Goal: Task Accomplishment & Management: Manage account settings

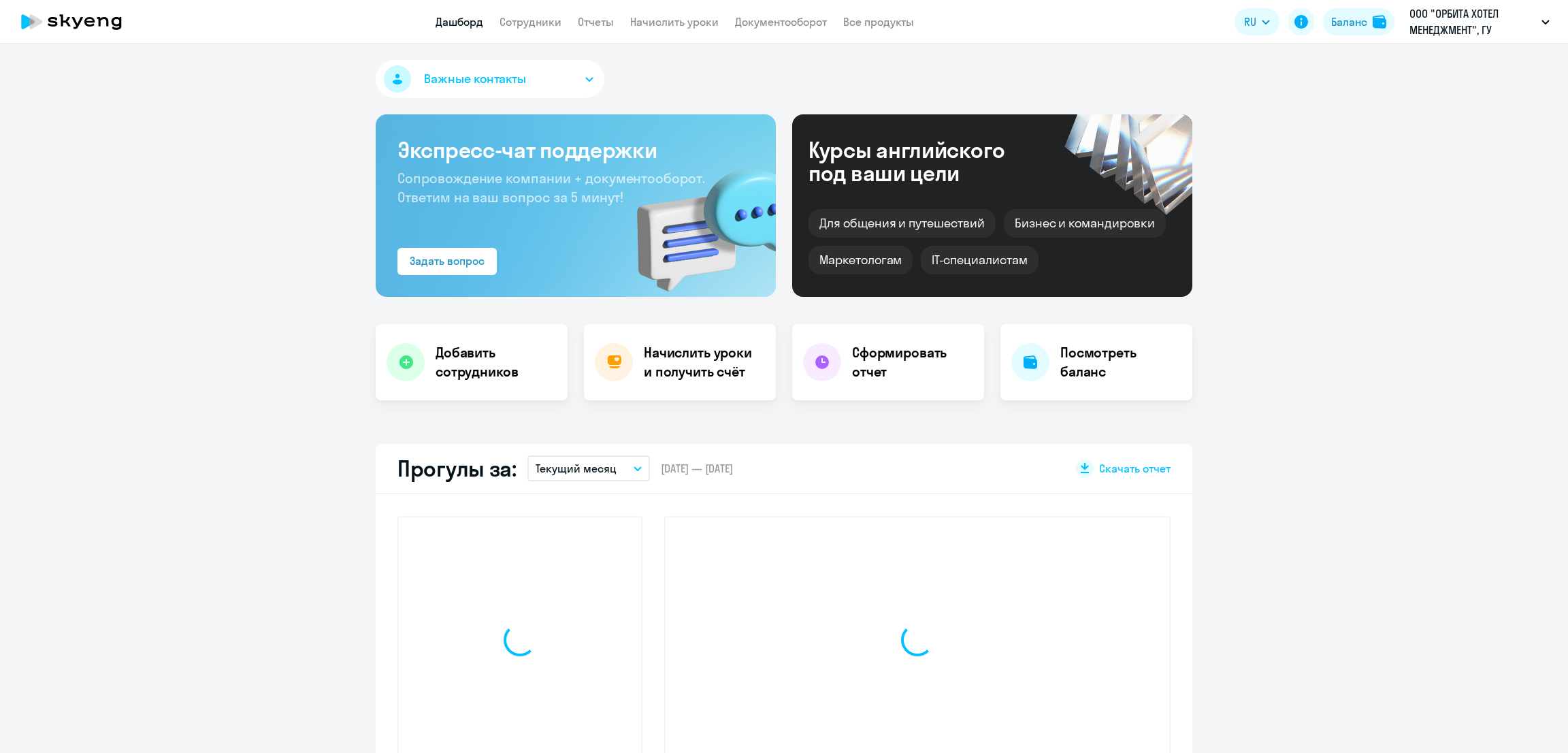
select select "30"
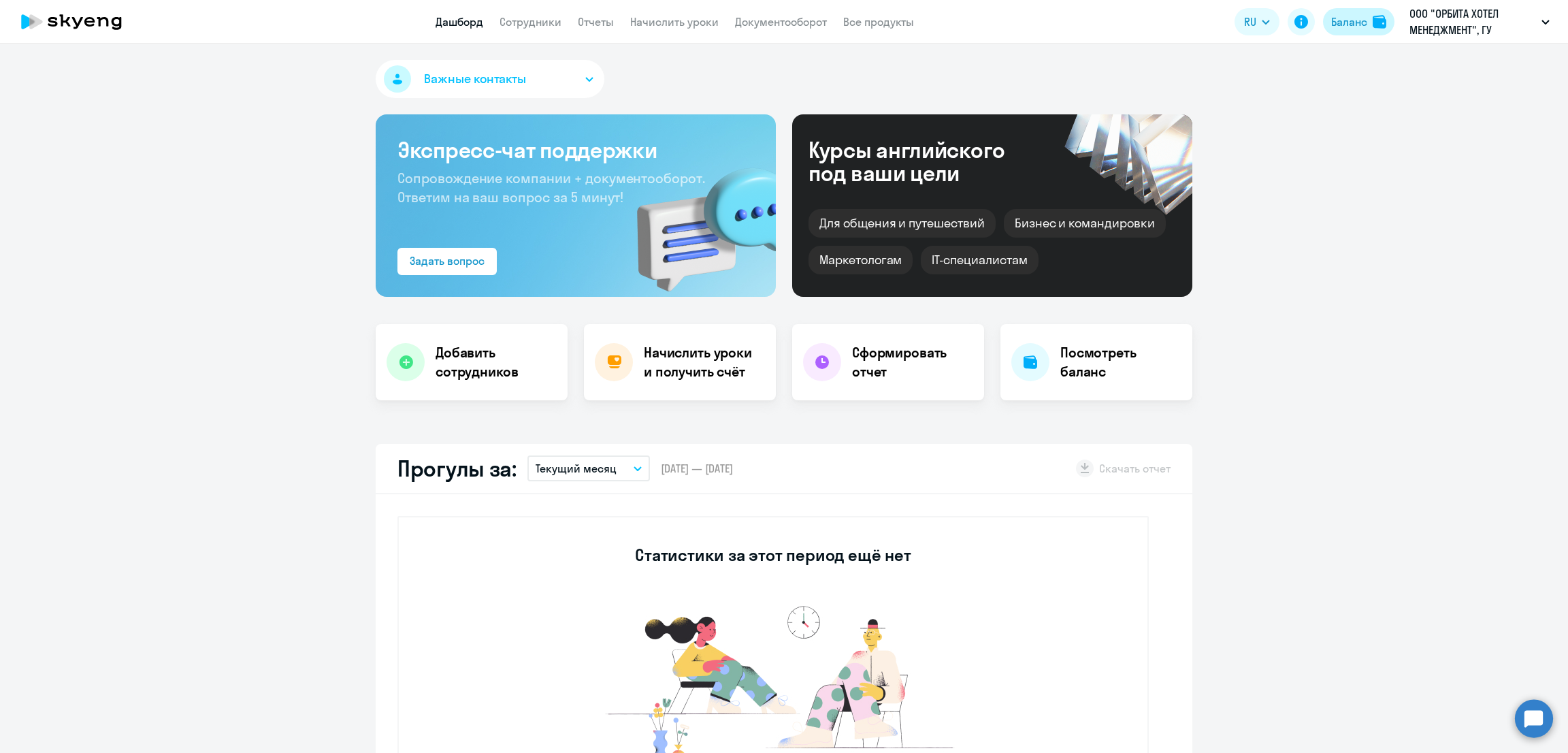
click at [1355, 21] on div "Баланс" at bounding box center [1349, 21] width 36 height 16
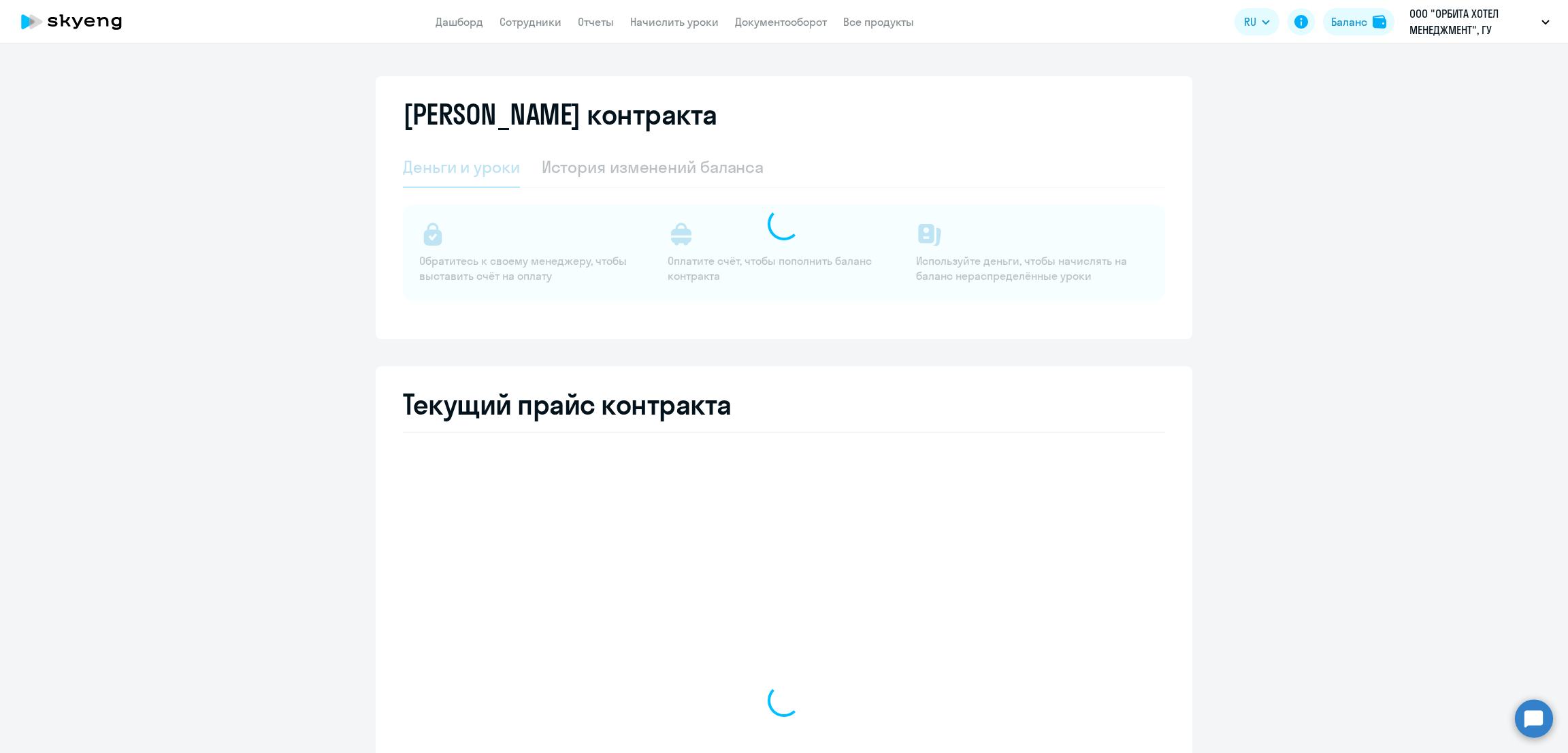
select select "english_adult_not_native_speaker"
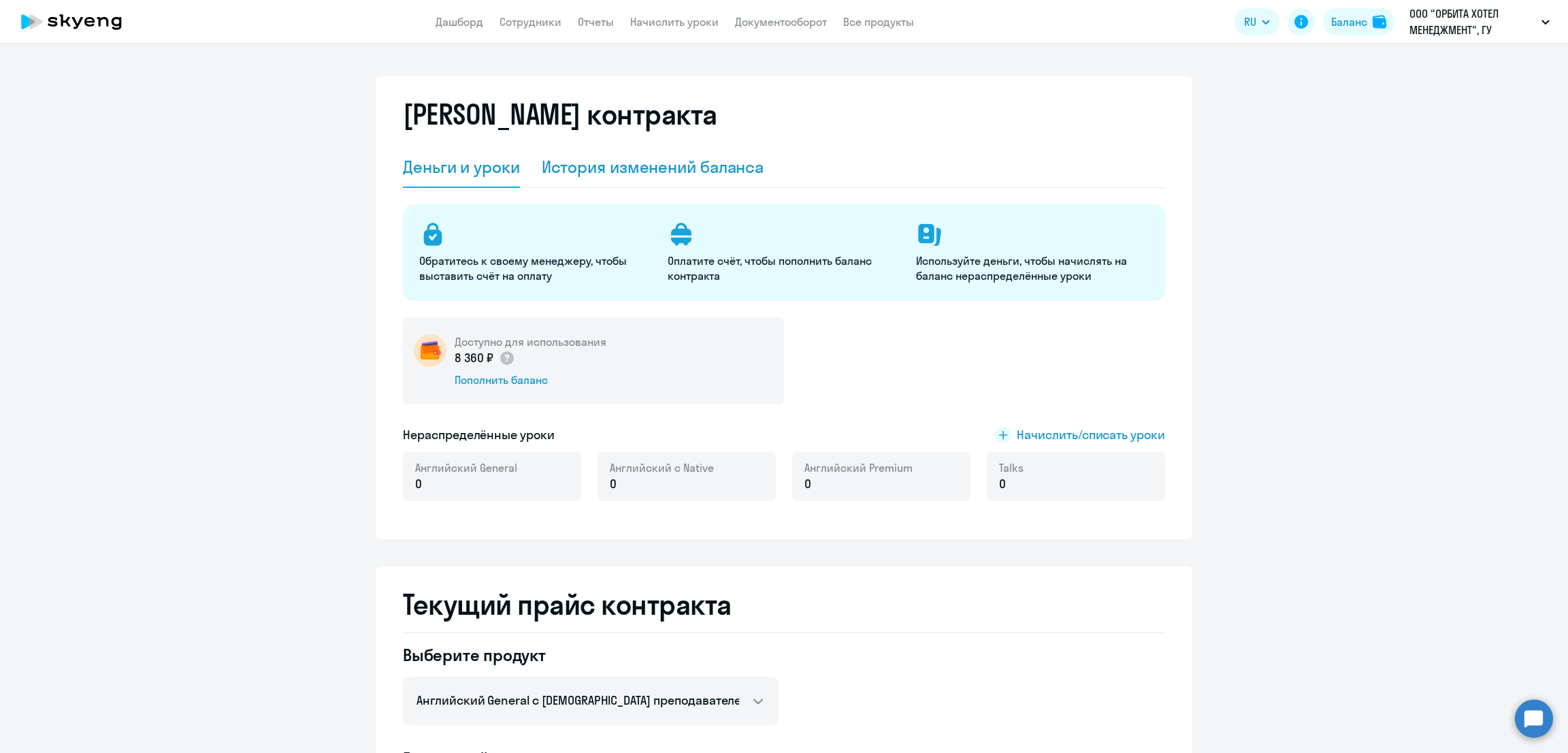
click at [648, 167] on div "История изменений баланса" at bounding box center [653, 166] width 223 height 22
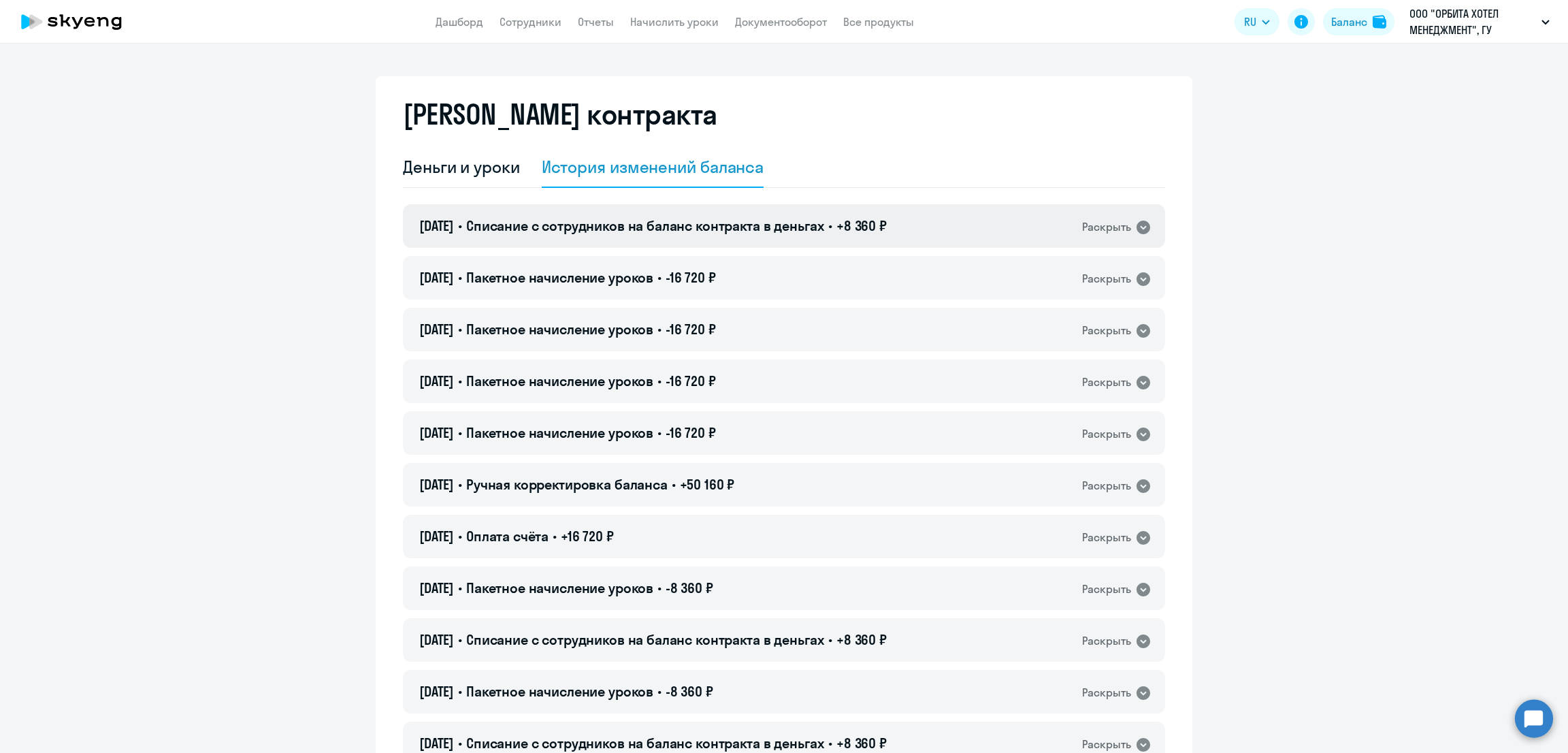
click at [602, 230] on span "Списание с сотрудников на баланс контракта в деньгах" at bounding box center [645, 226] width 358 height 17
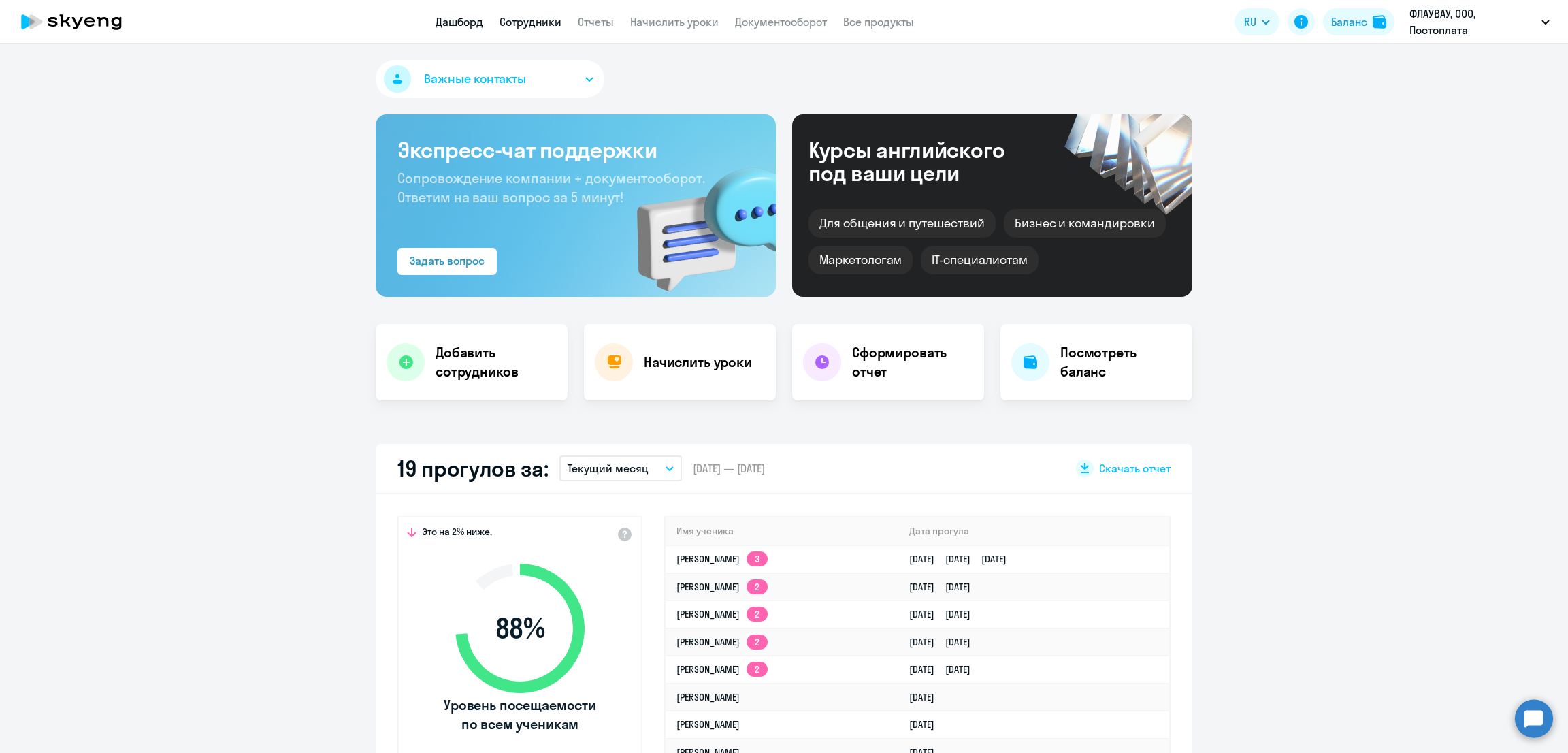
click at [532, 21] on link "Сотрудники" at bounding box center [530, 22] width 62 height 14
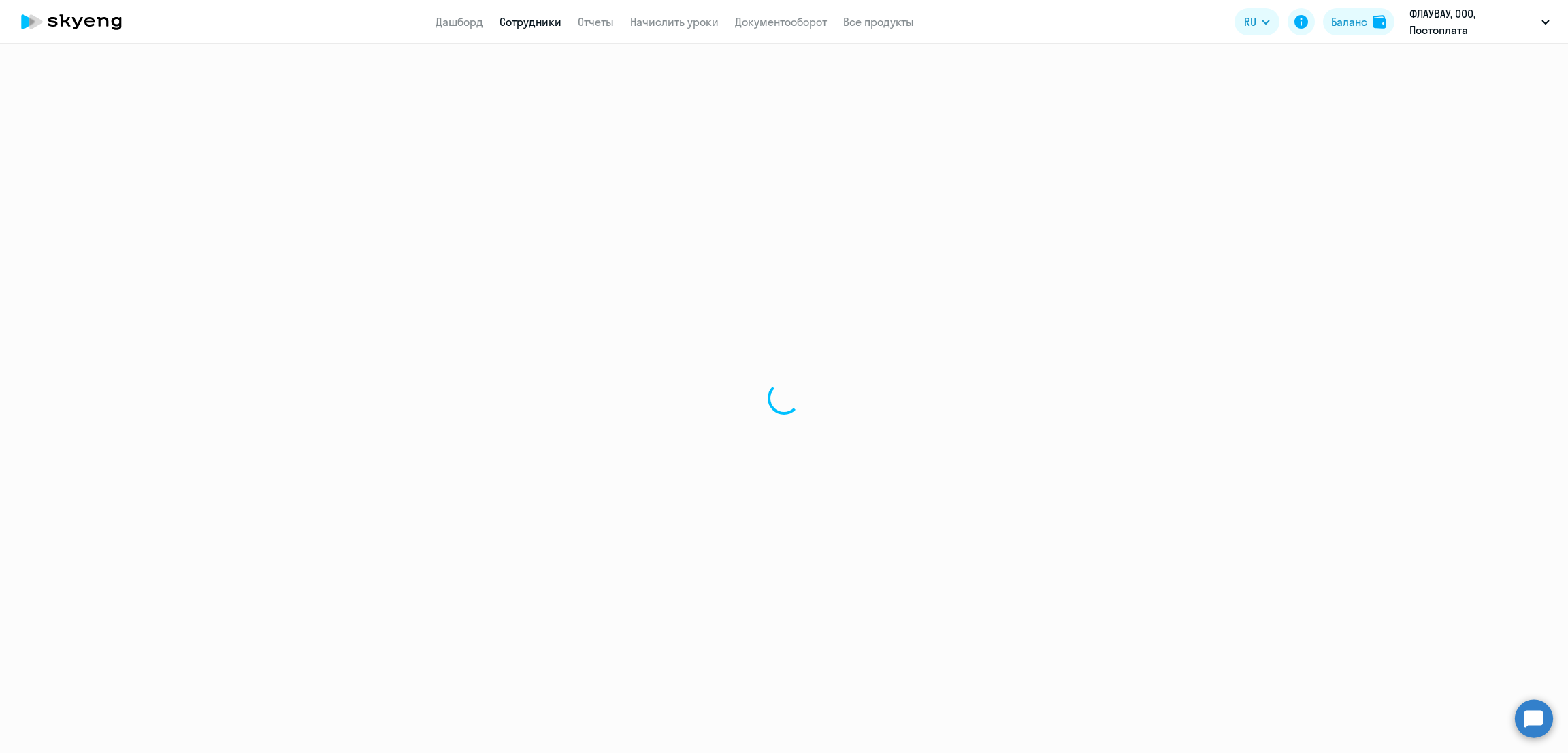
select select "30"
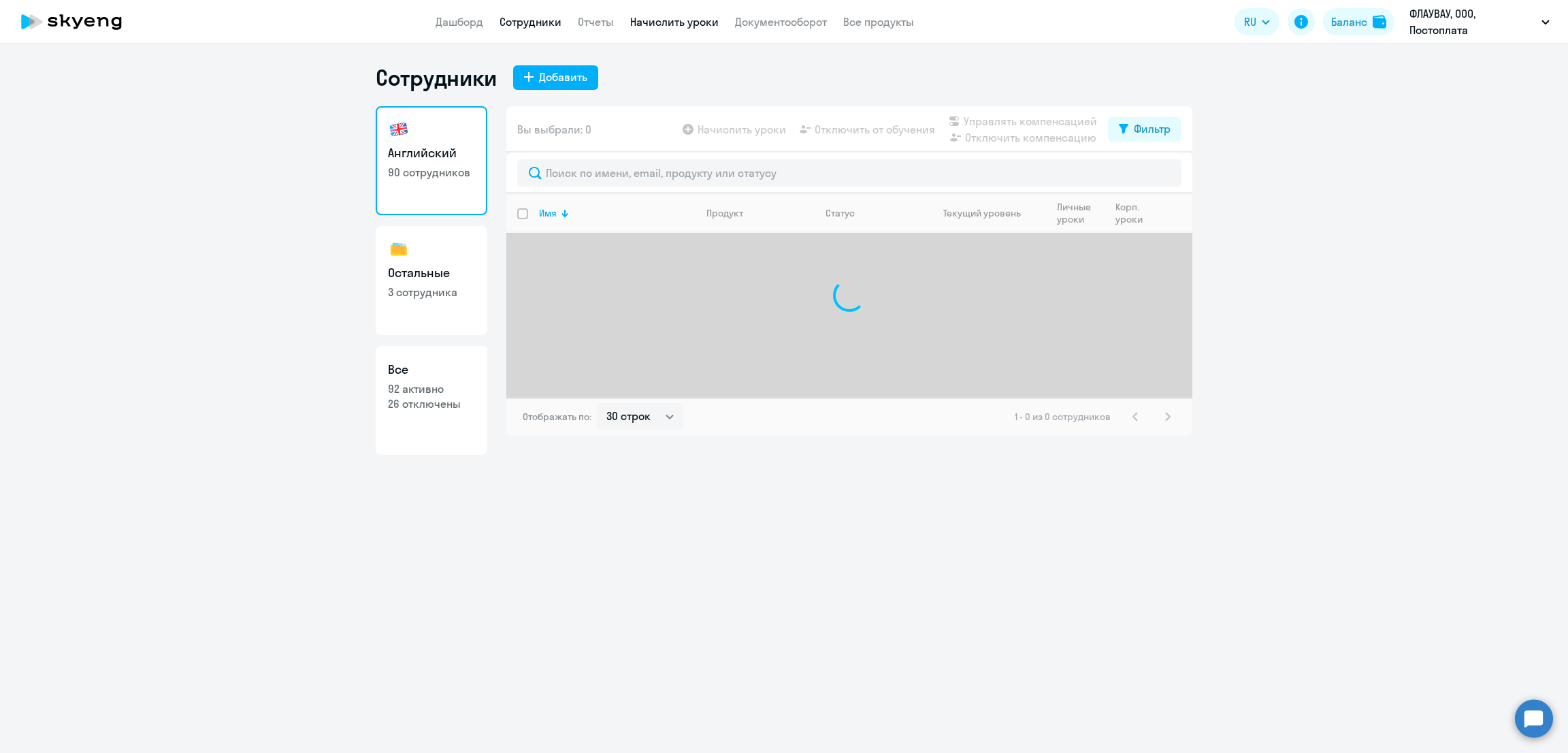
click at [681, 22] on link "Начислить уроки" at bounding box center [675, 22] width 89 height 14
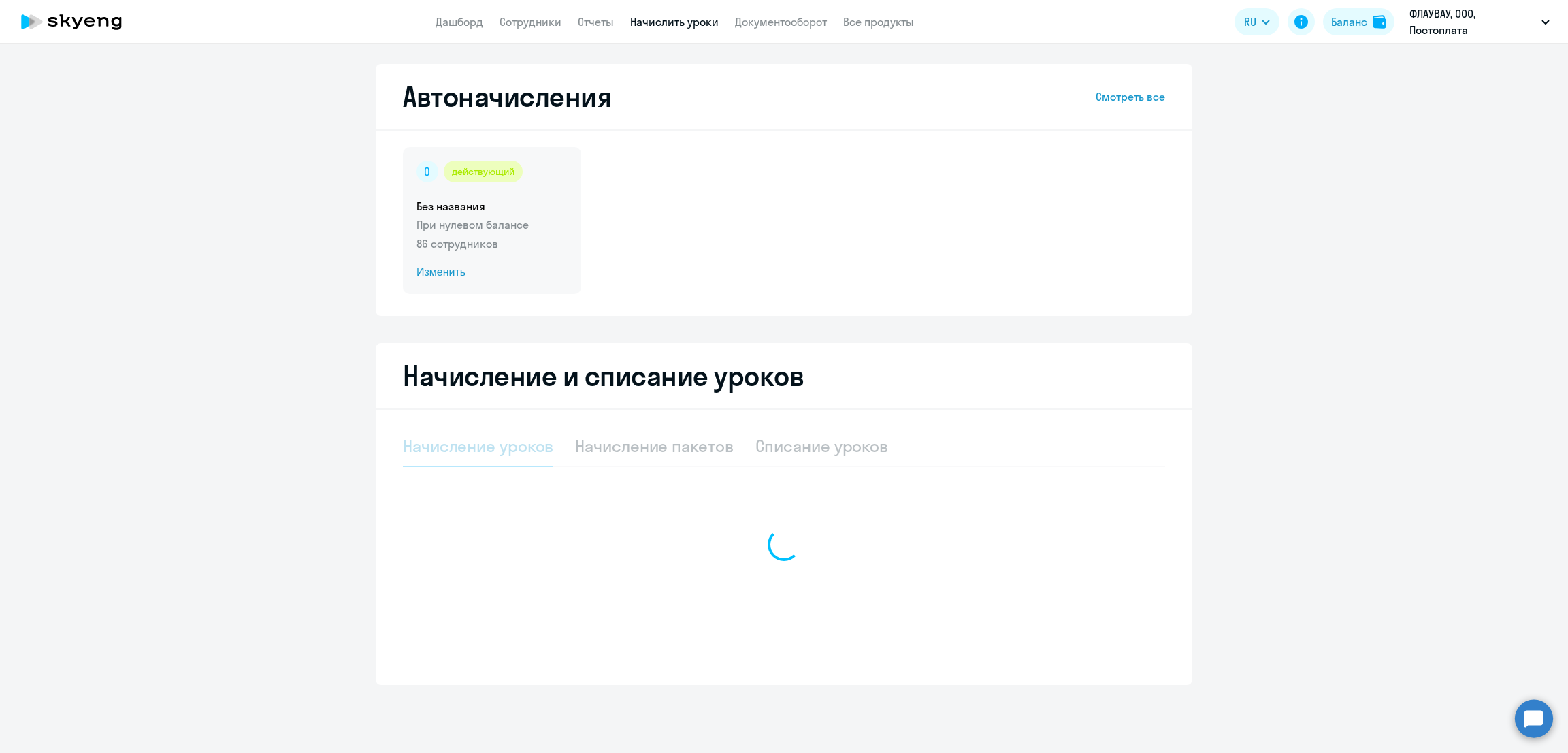
select select "10"
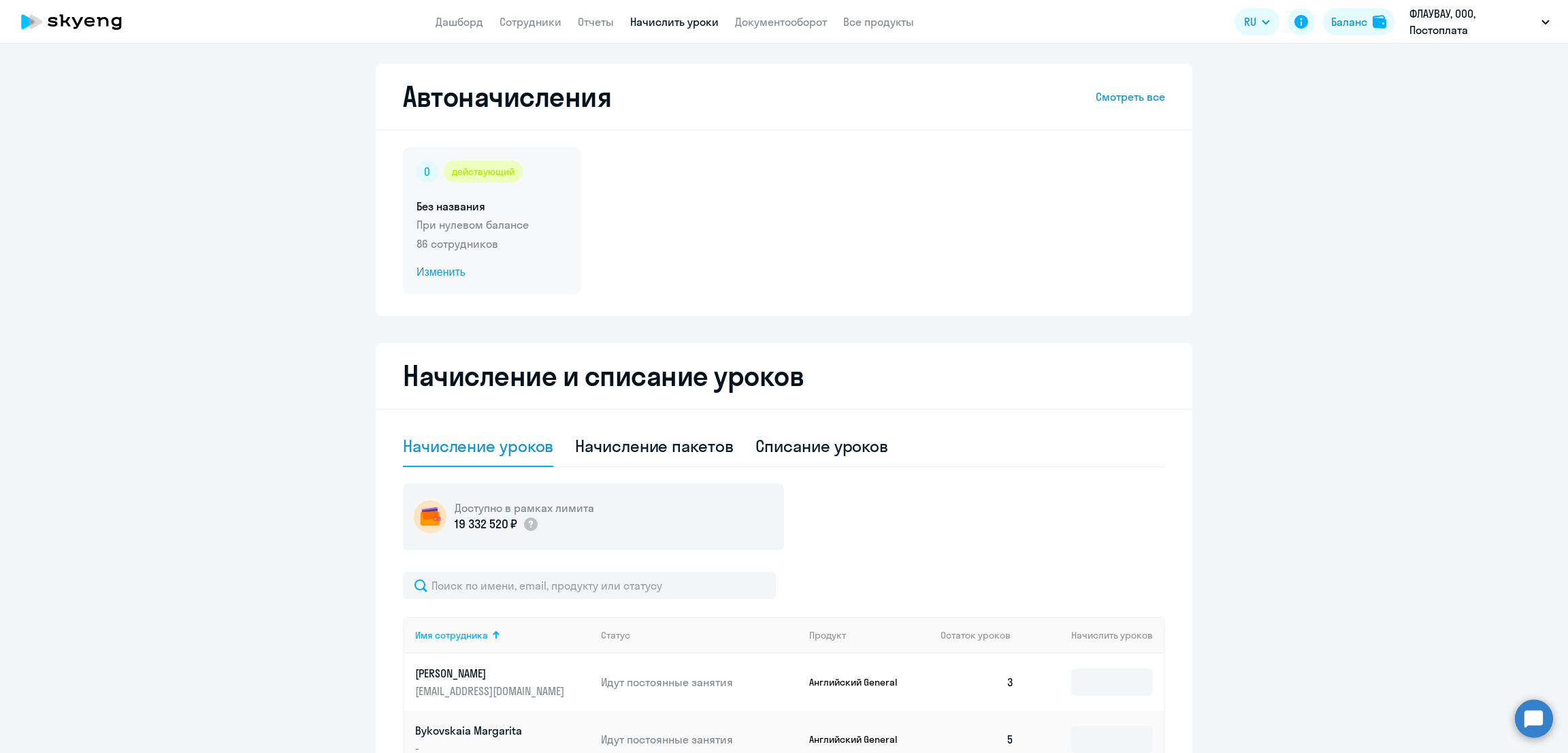
click at [525, 249] on p "86 сотрудников" at bounding box center [492, 243] width 151 height 16
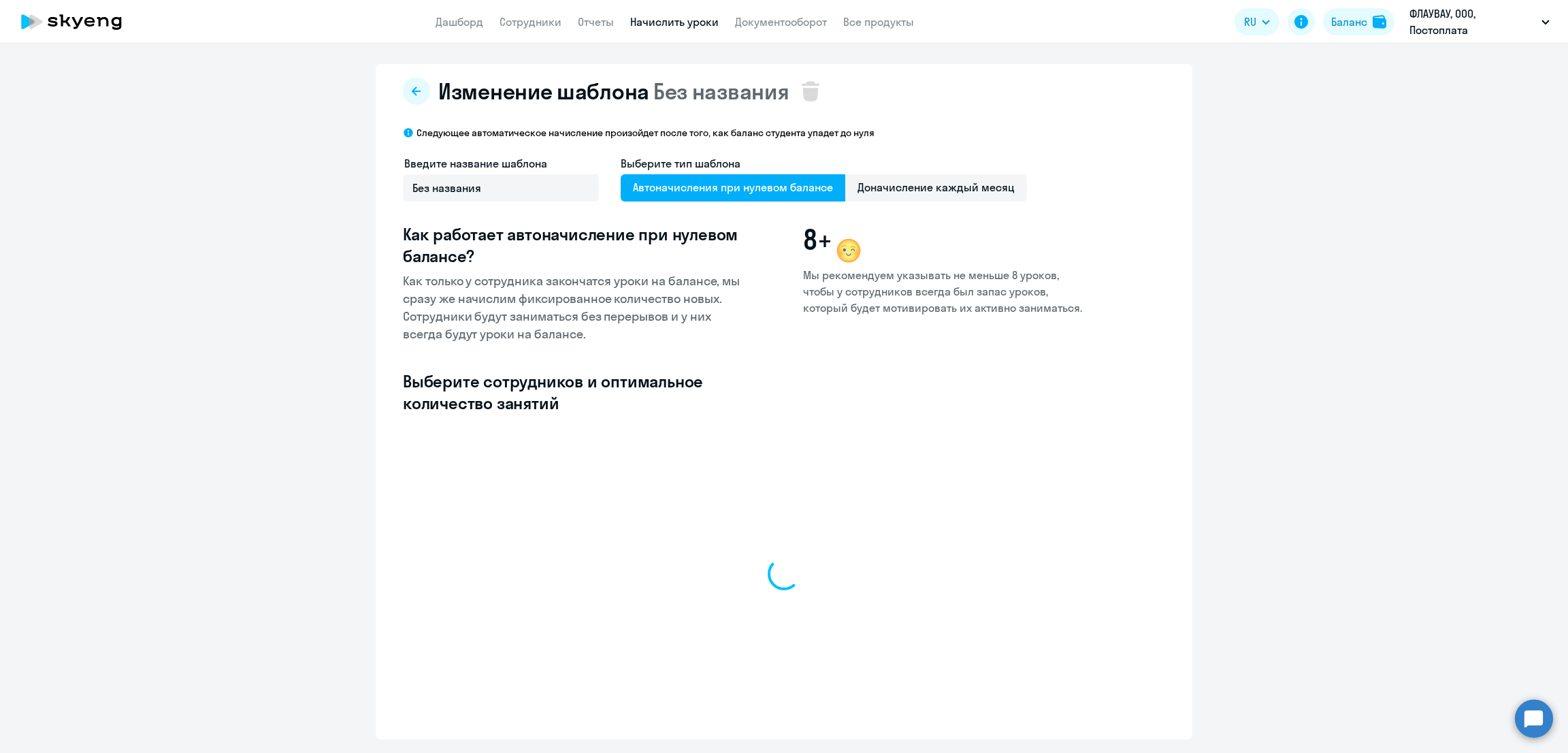
select select "10"
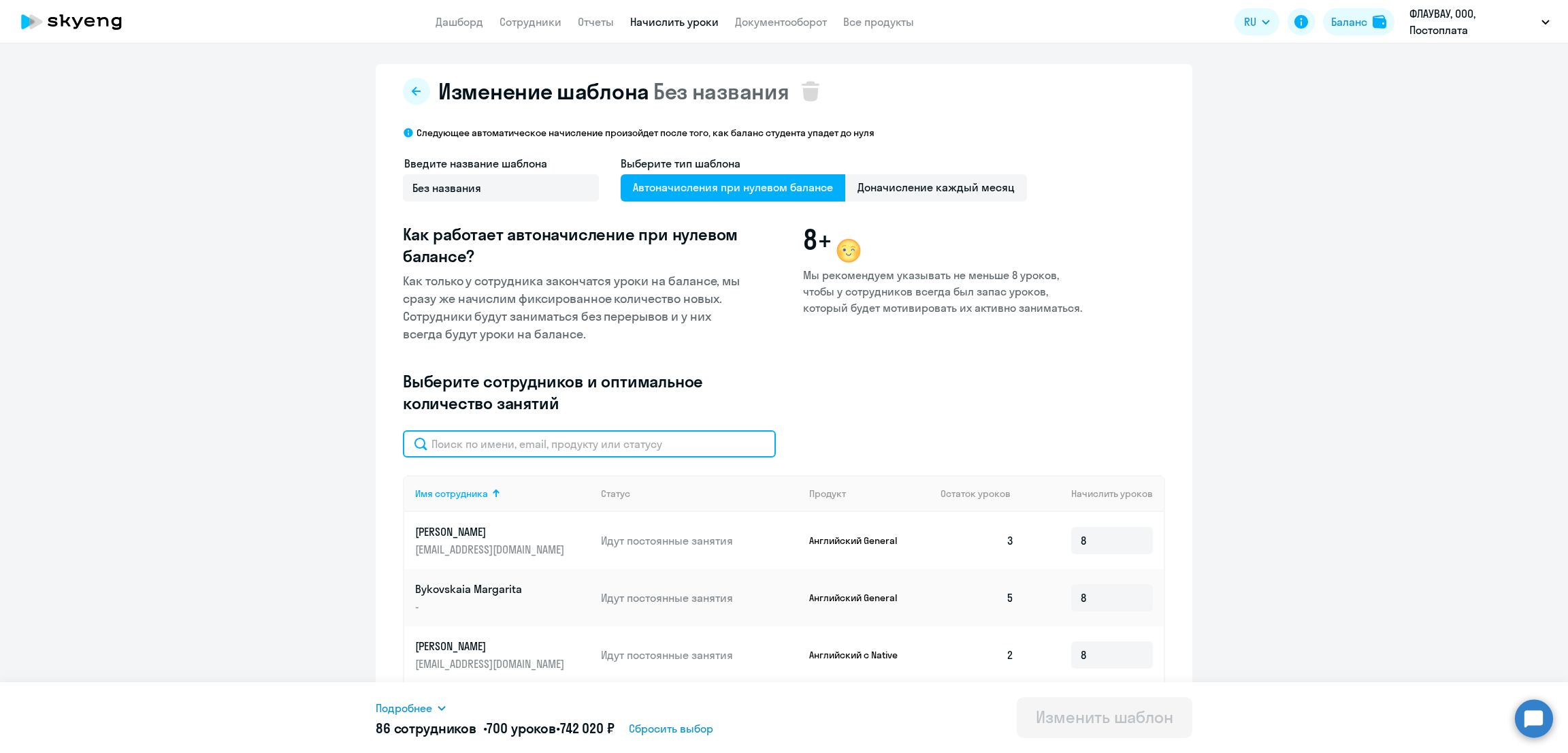
click at [555, 447] on input "text" at bounding box center [589, 444] width 373 height 27
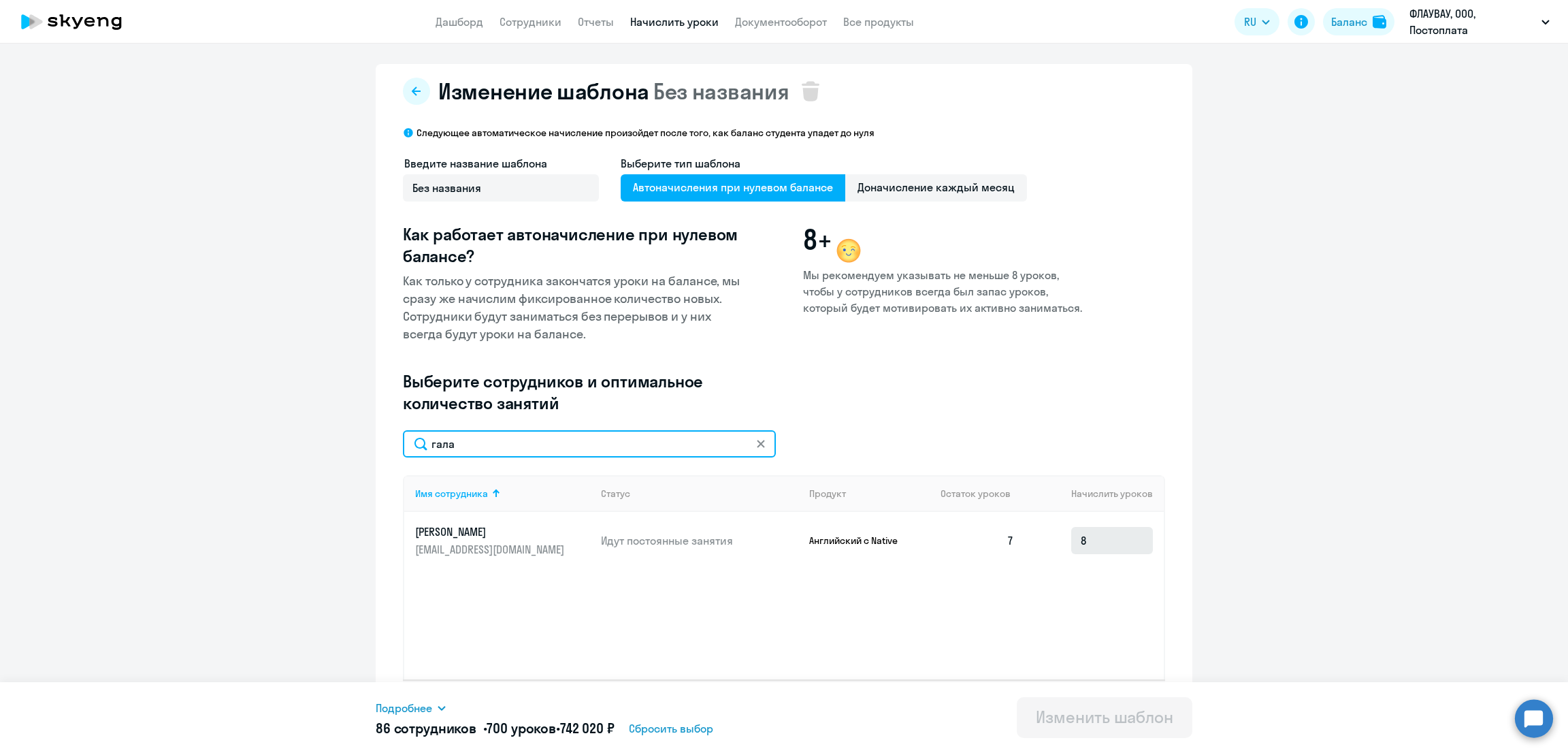
type input "гала"
click at [1109, 544] on input "8" at bounding box center [1112, 540] width 82 height 27
click at [518, 22] on link "Сотрудники" at bounding box center [530, 22] width 62 height 14
select select "30"
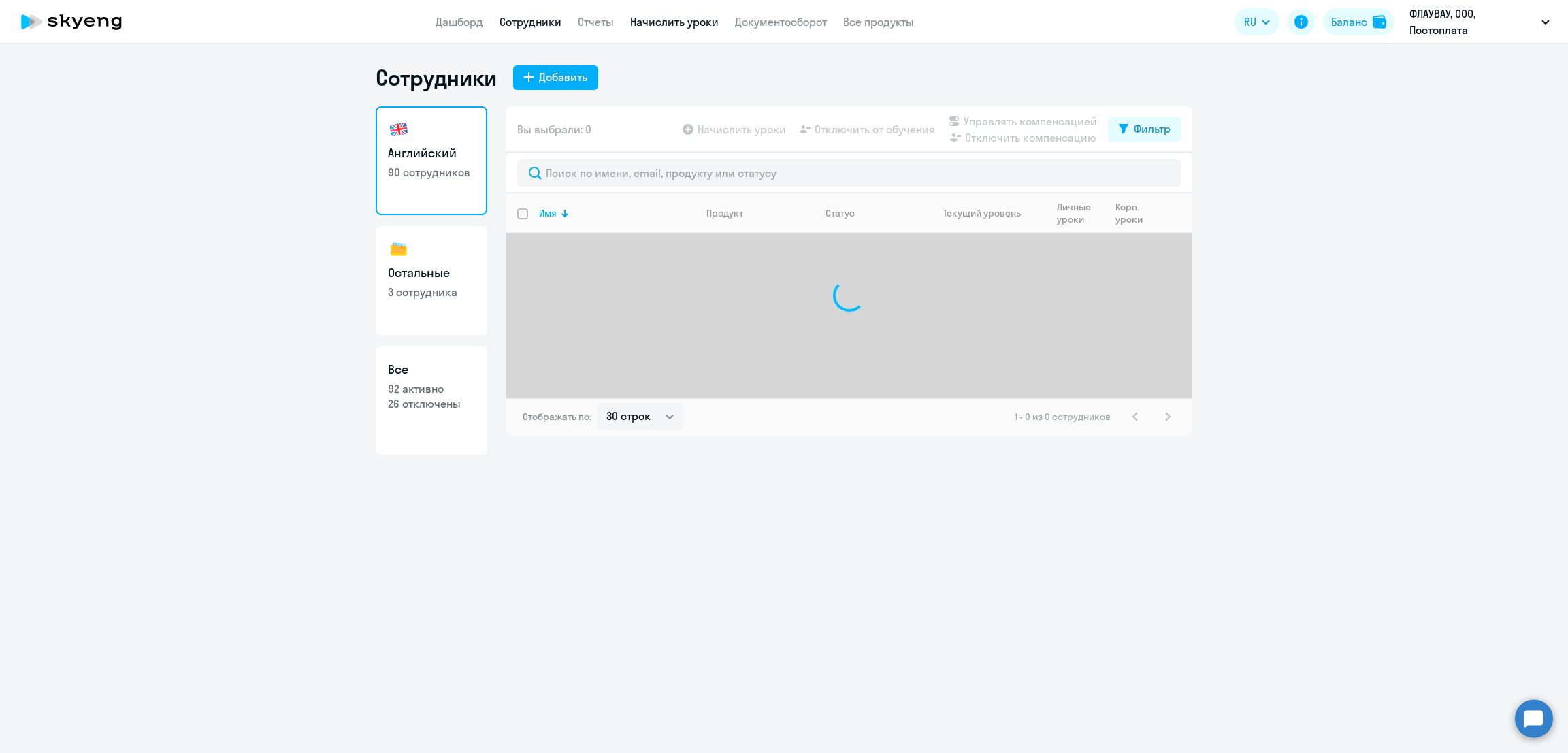
click at [678, 18] on link "Начислить уроки" at bounding box center [675, 22] width 89 height 14
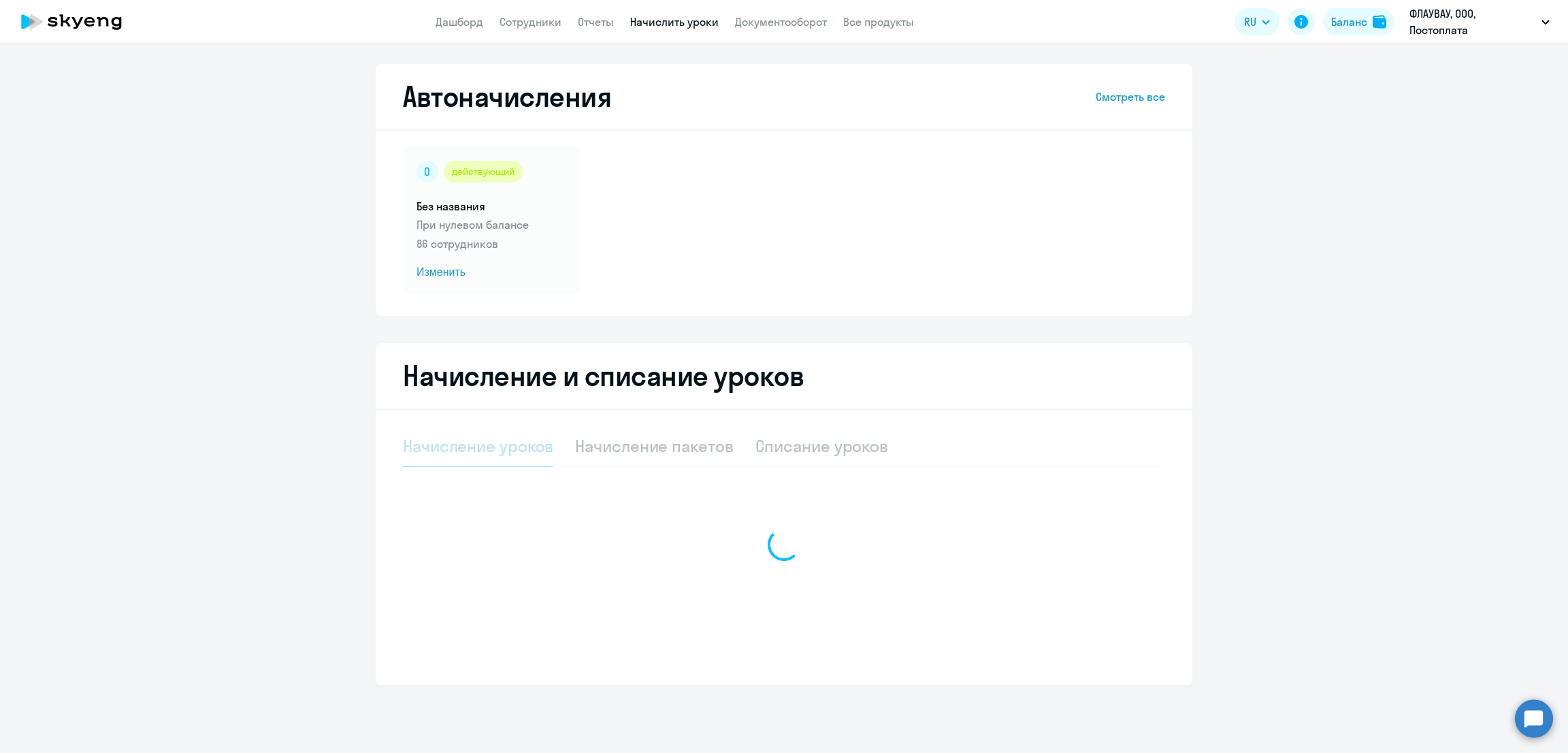
select select "10"
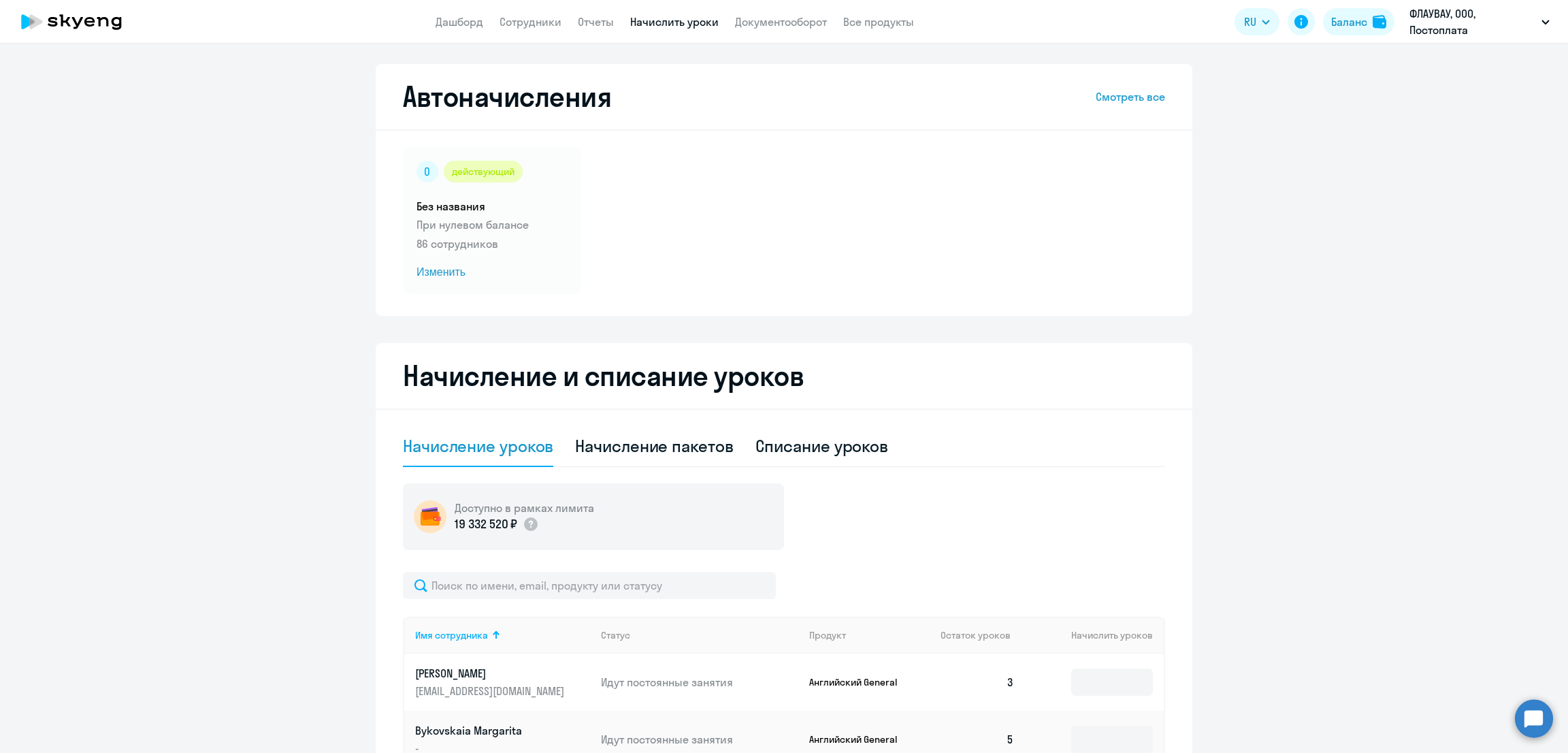
click at [501, 455] on div "Начисление уроков" at bounding box center [478, 446] width 150 height 22
click at [533, 594] on input "text" at bounding box center [589, 585] width 373 height 27
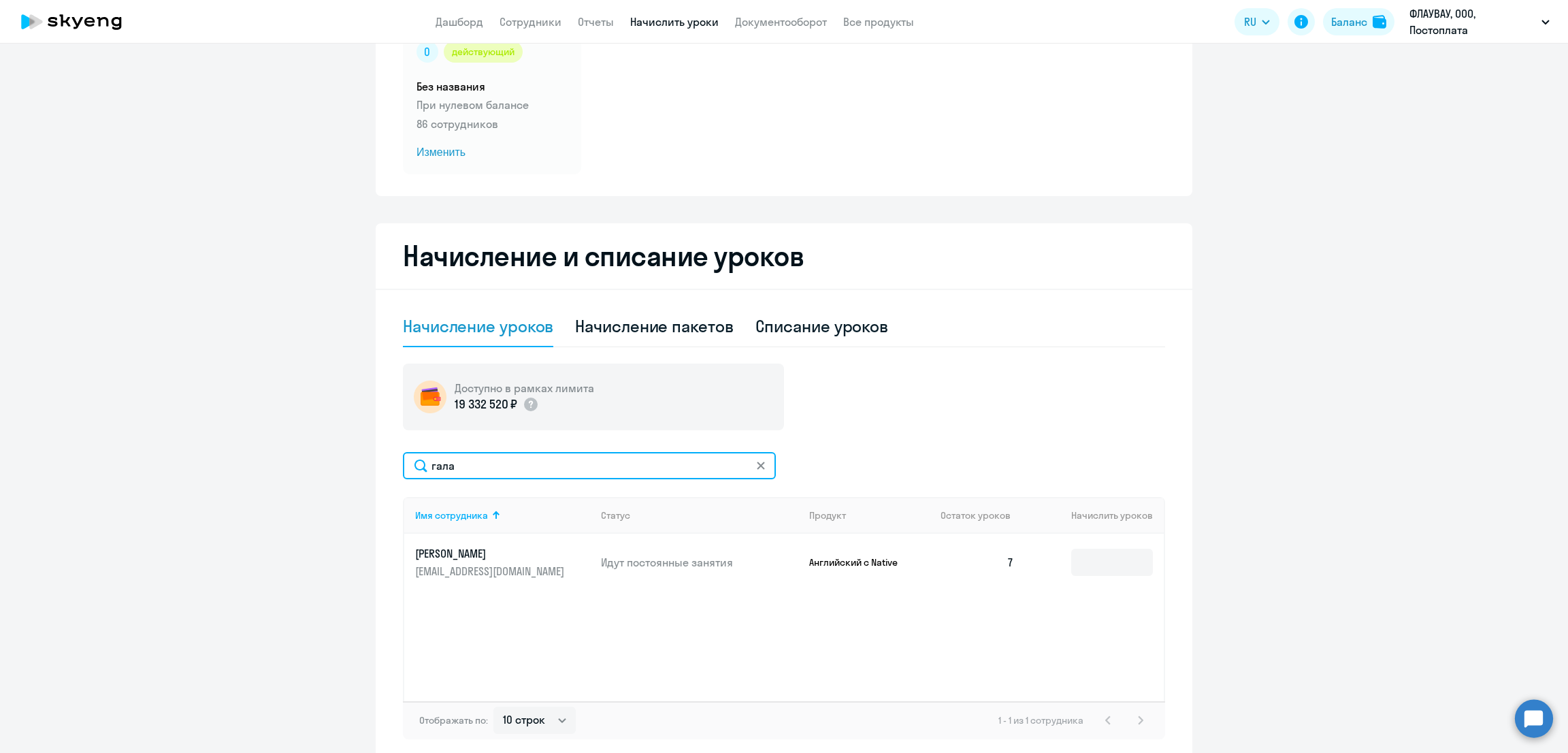
scroll to position [182, 0]
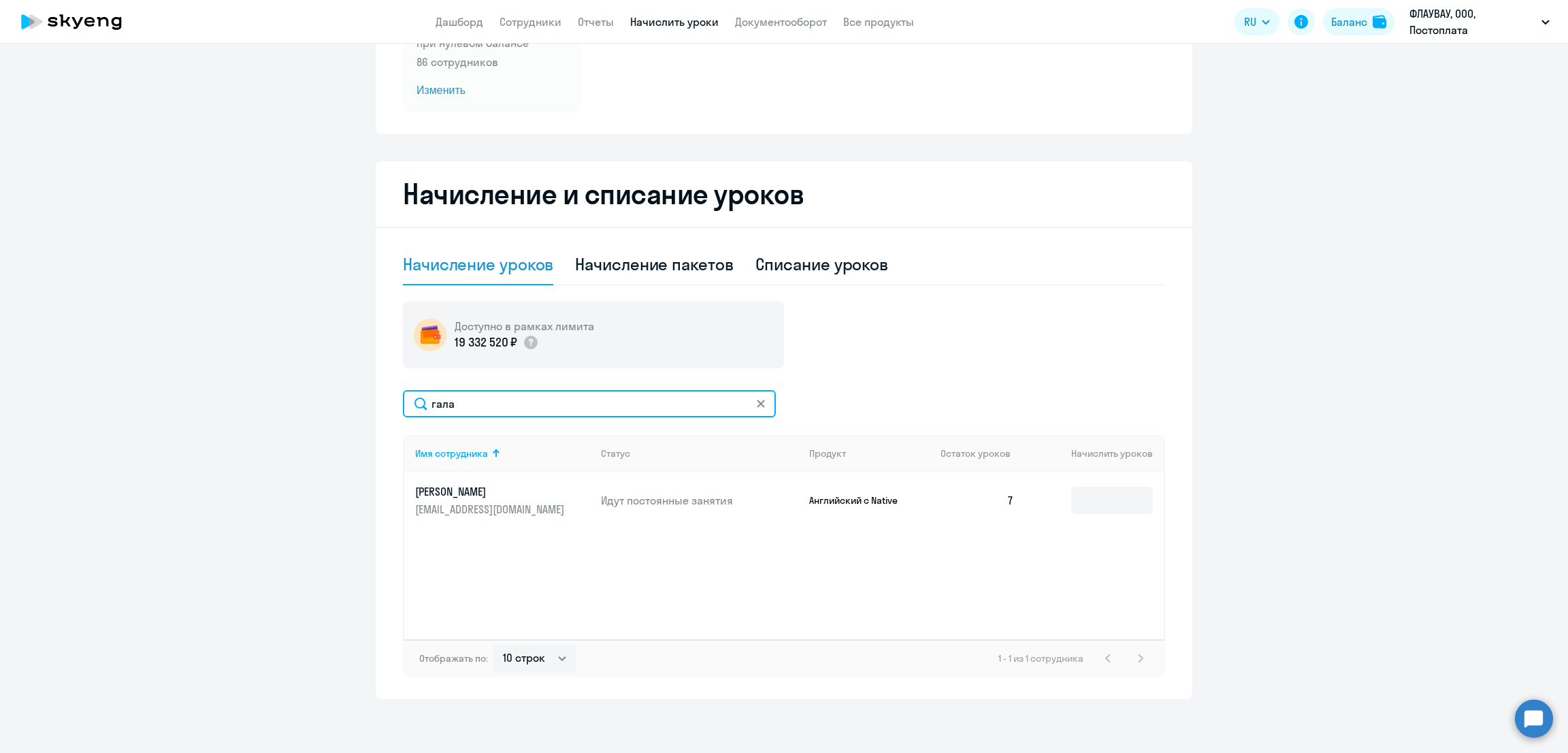
type input "гала"
click at [522, 16] on link "Сотрудники" at bounding box center [530, 22] width 62 height 14
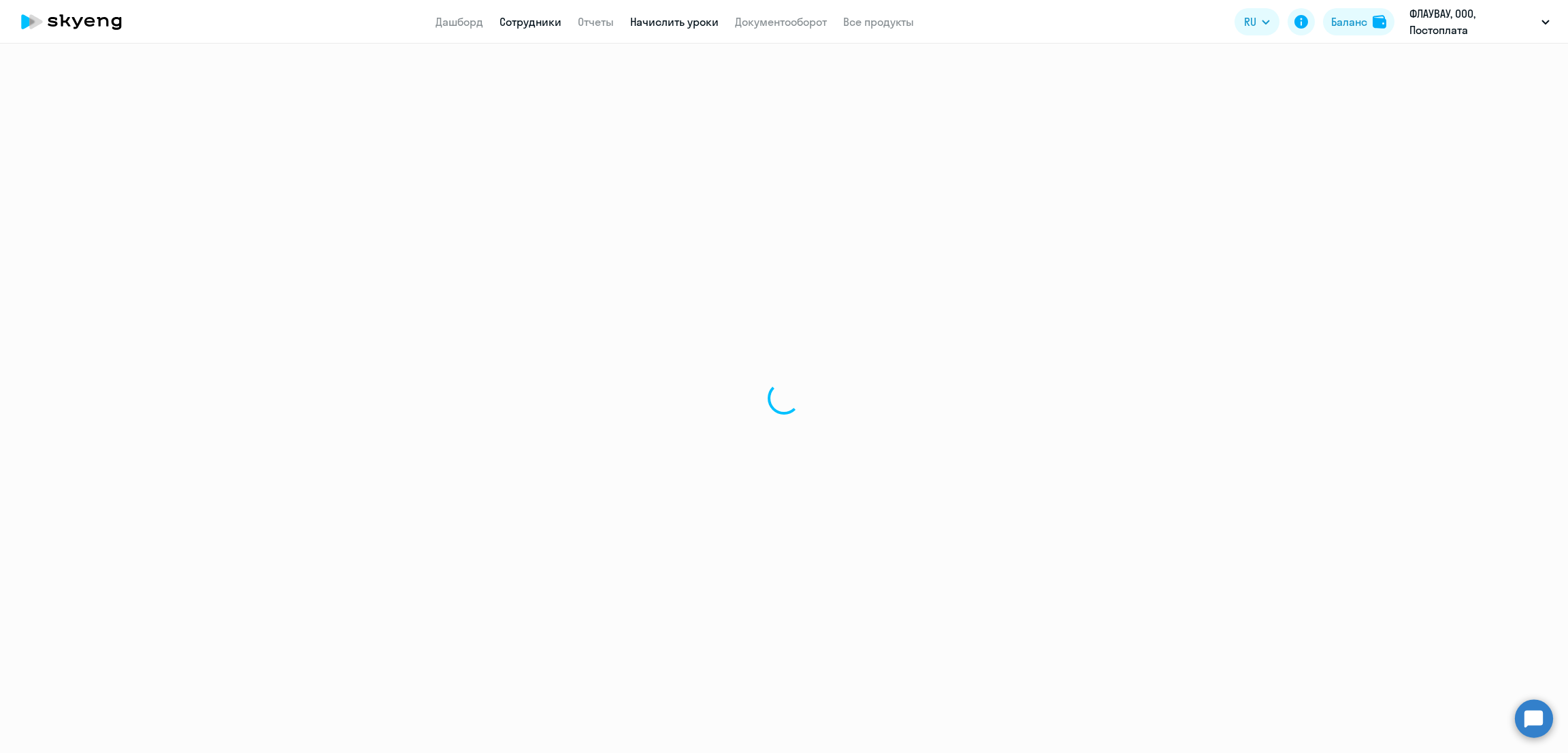
select select "30"
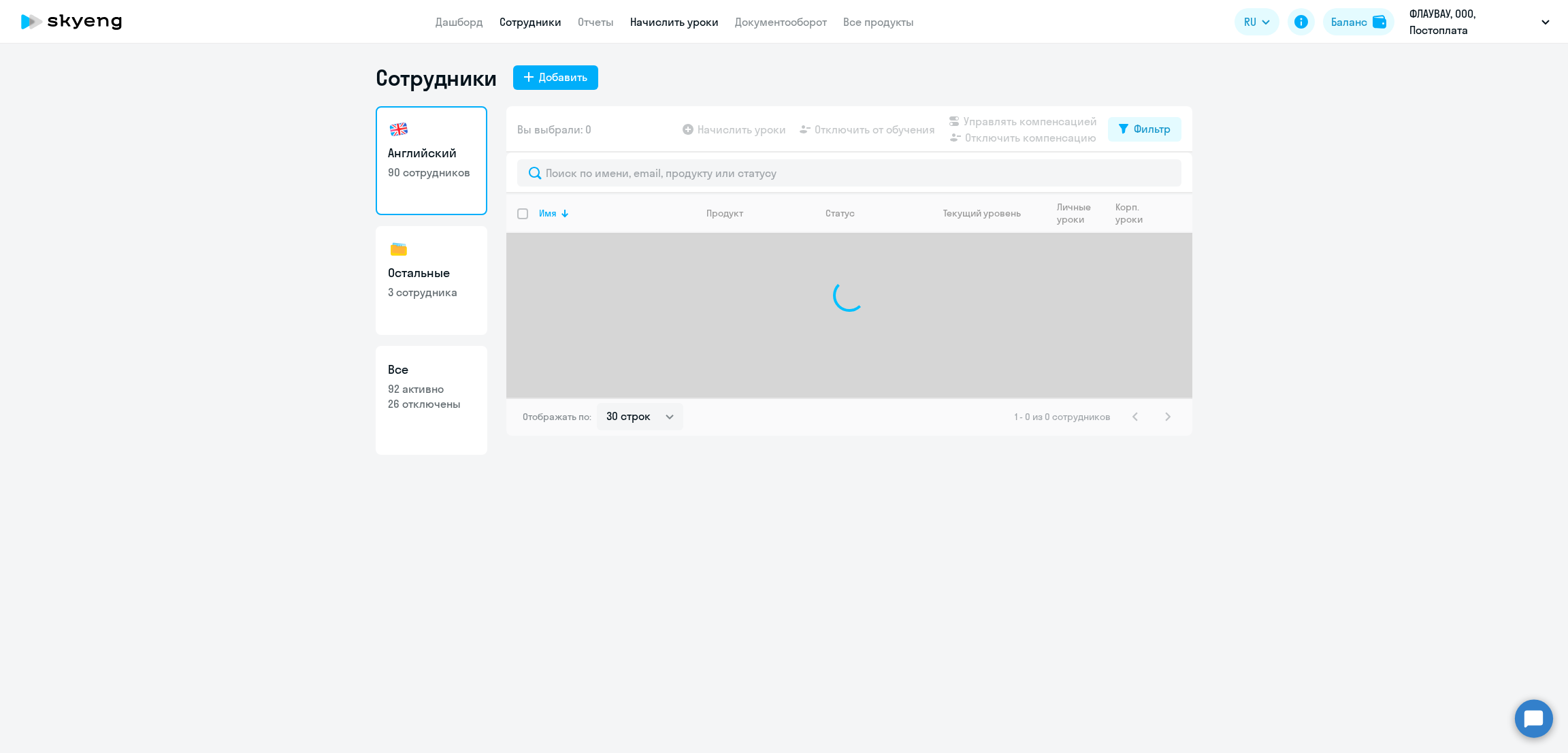
click at [672, 18] on link "Начислить уроки" at bounding box center [675, 22] width 89 height 14
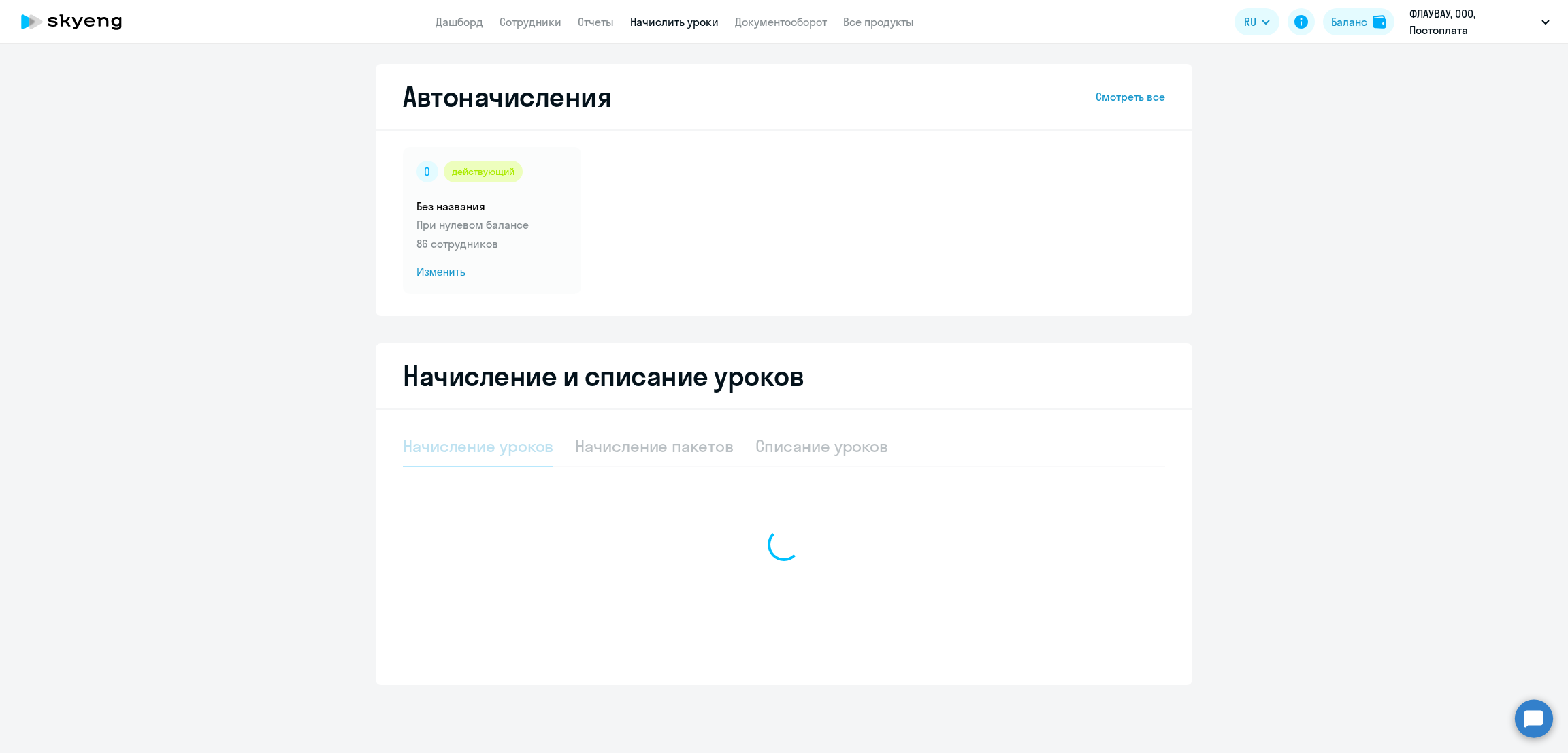
select select "10"
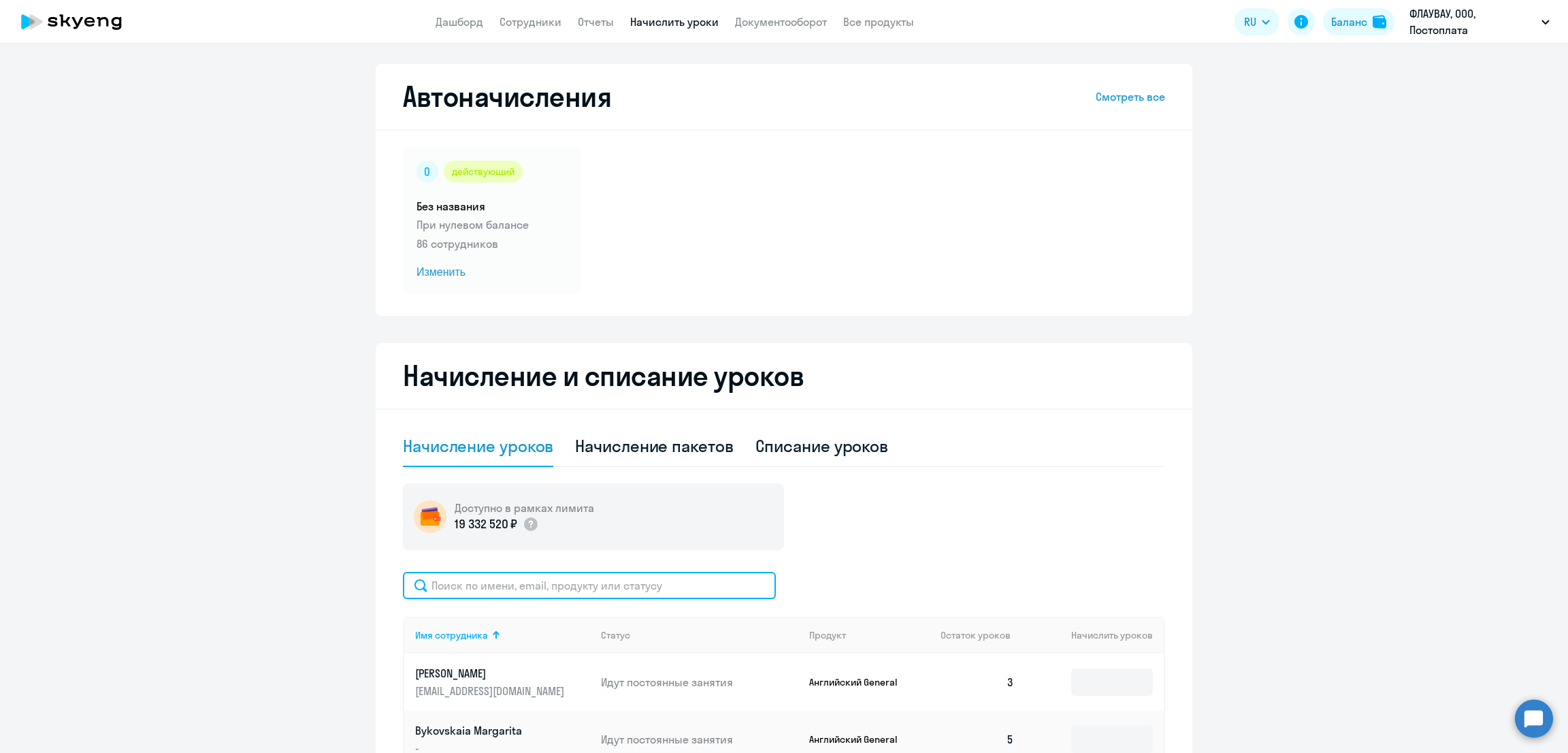
click at [543, 590] on input "text" at bounding box center [589, 585] width 373 height 27
type input "гала"
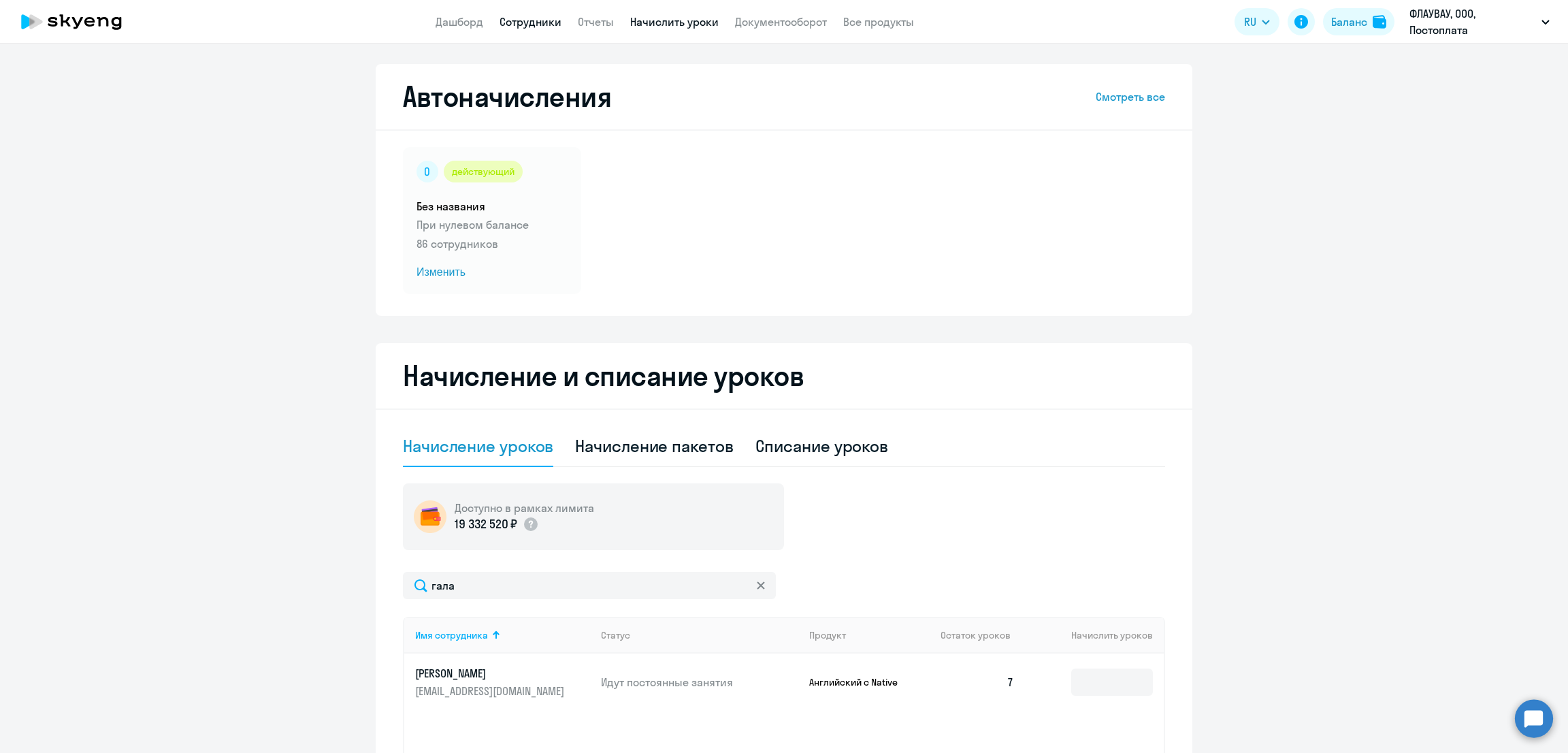
click at [520, 18] on link "Сотрудники" at bounding box center [530, 22] width 62 height 14
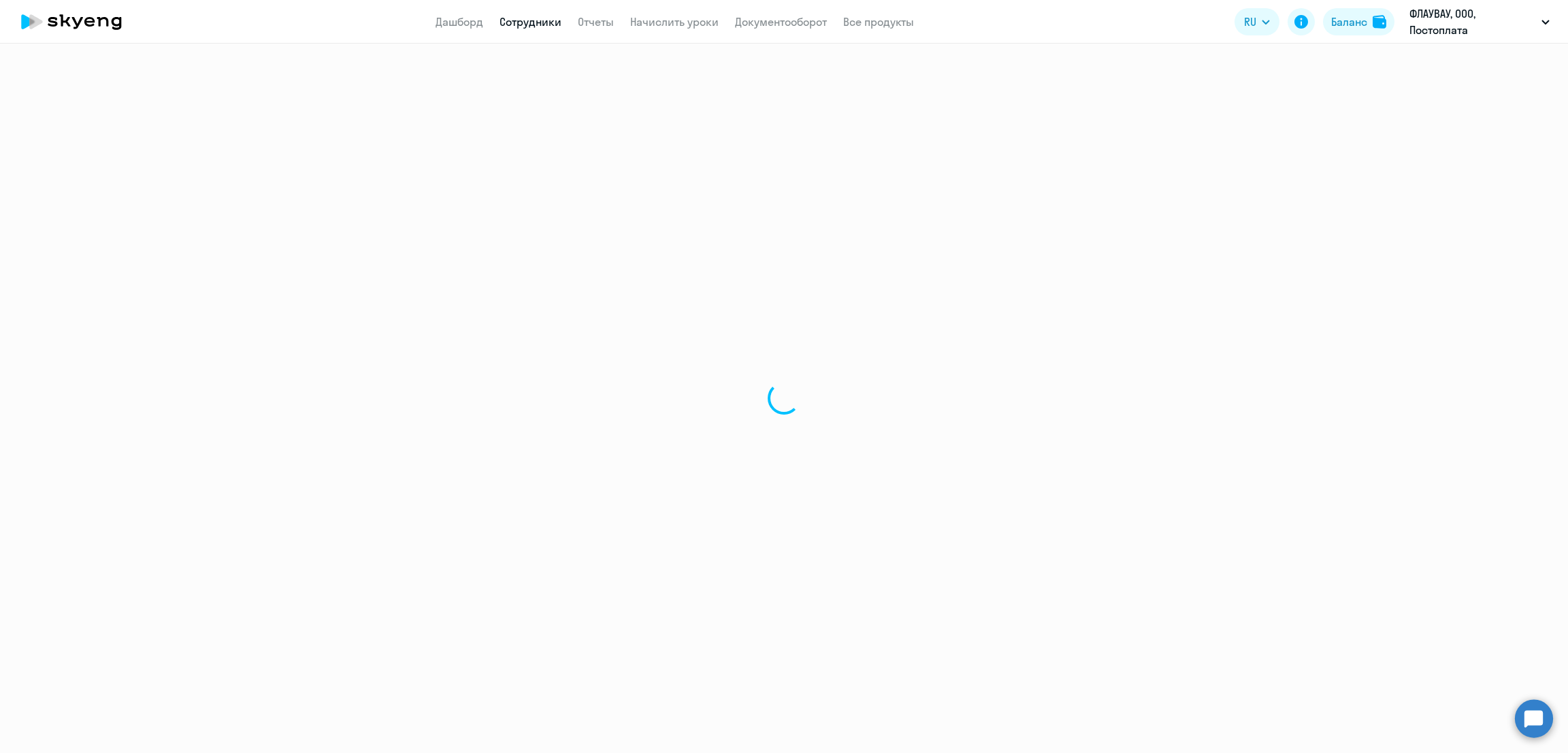
select select "30"
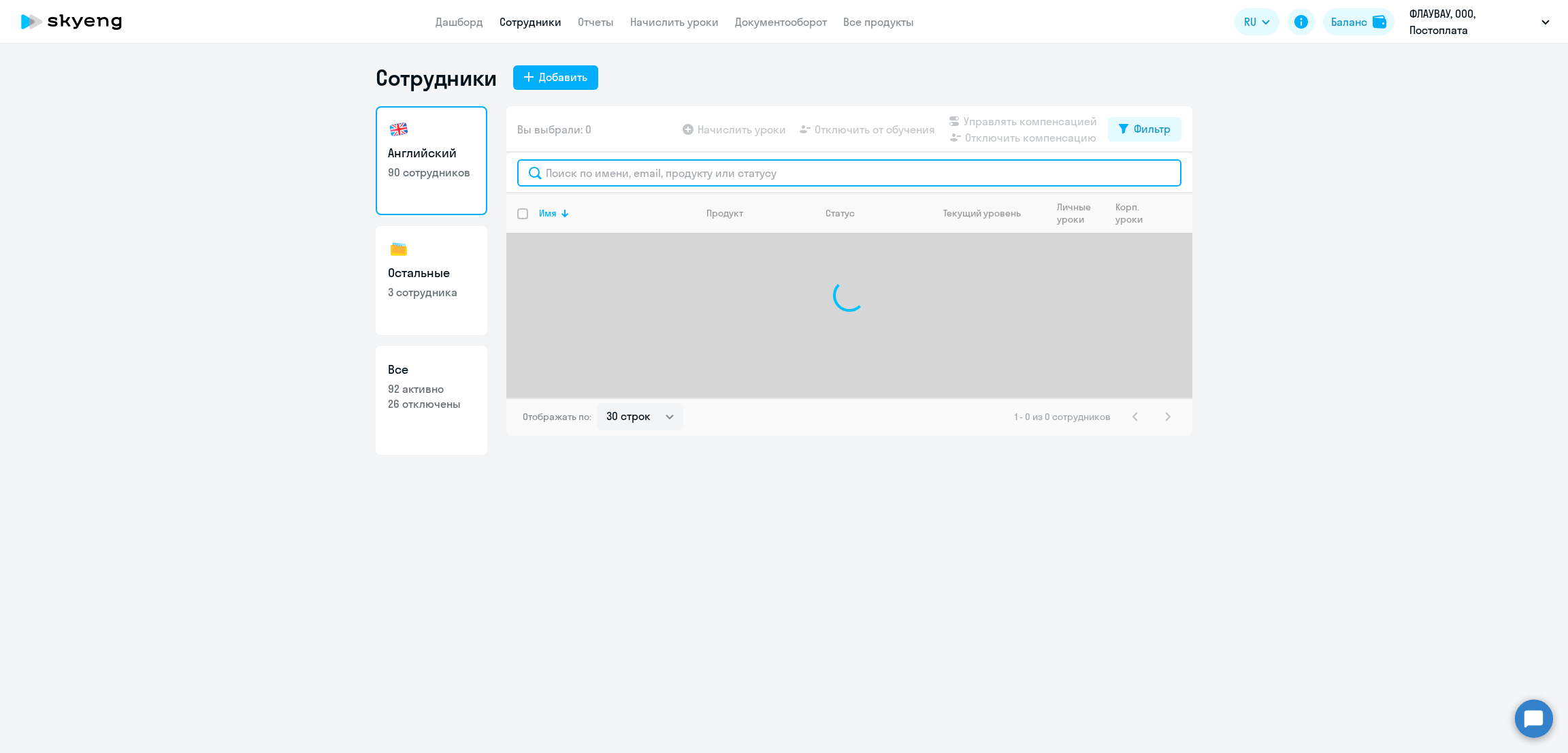
drag, startPoint x: 627, startPoint y: 180, endPoint x: 636, endPoint y: 180, distance: 9.0
click at [627, 181] on input "text" at bounding box center [849, 173] width 665 height 27
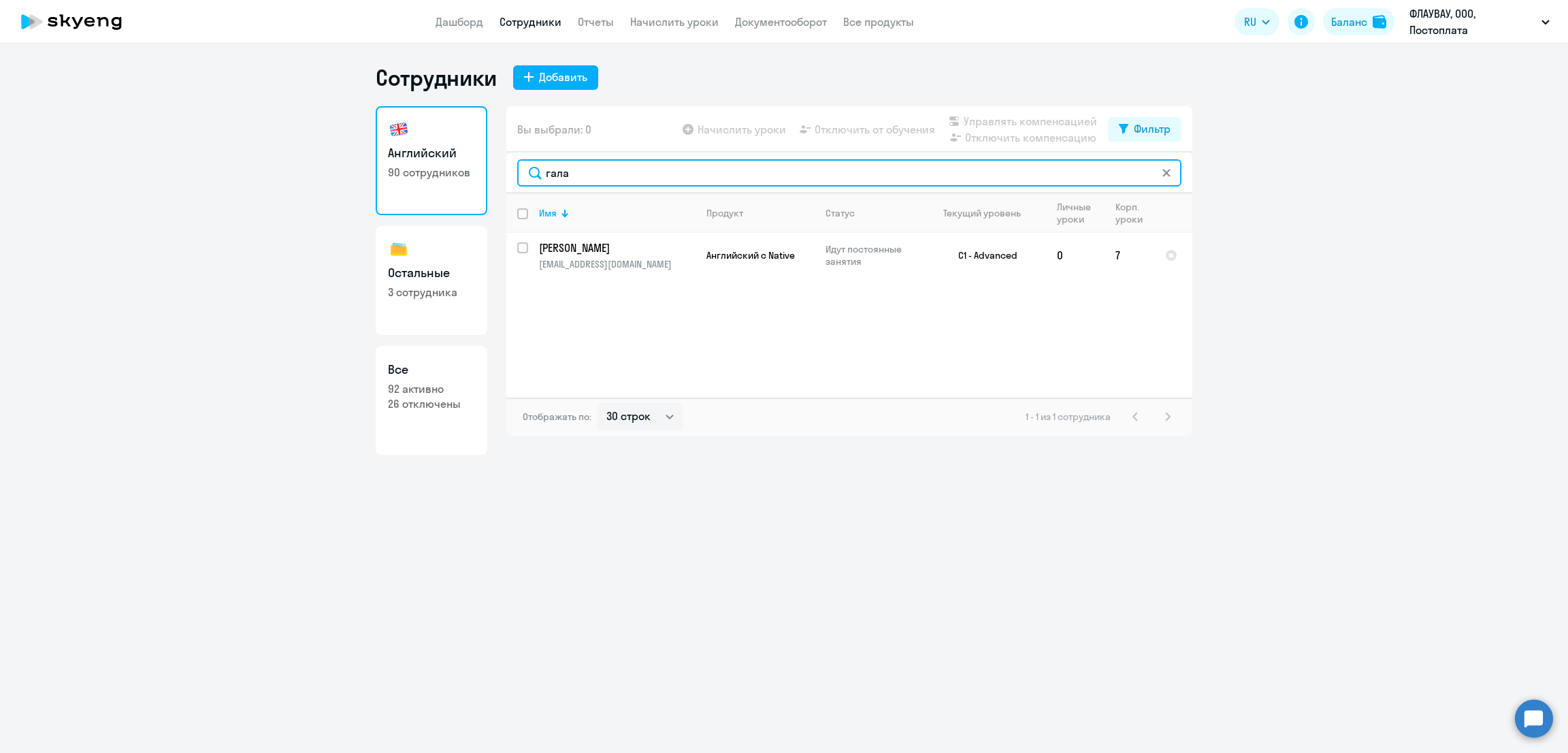
type input "гала"
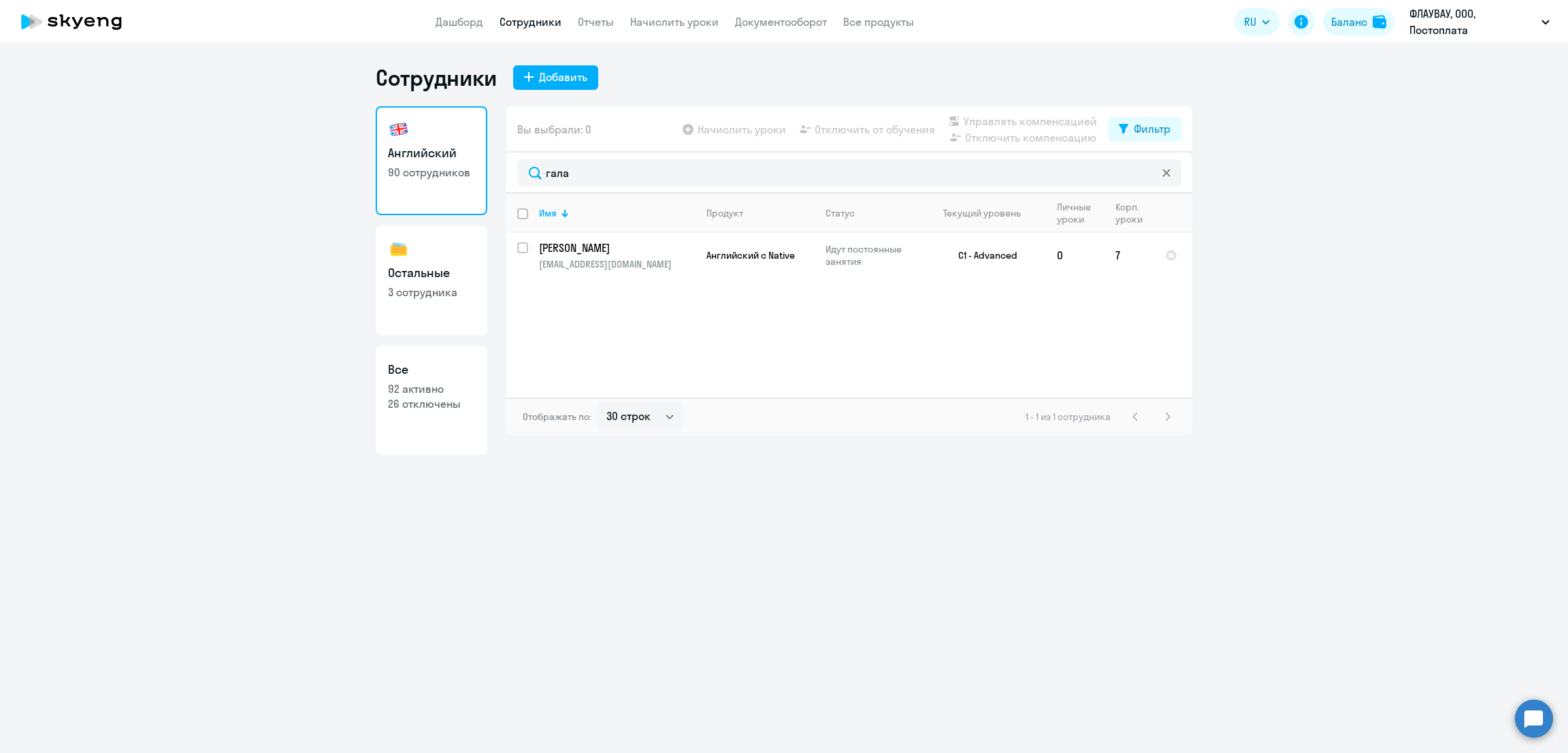
click at [439, 295] on p "3 сотрудника" at bounding box center [432, 292] width 87 height 15
select select "30"
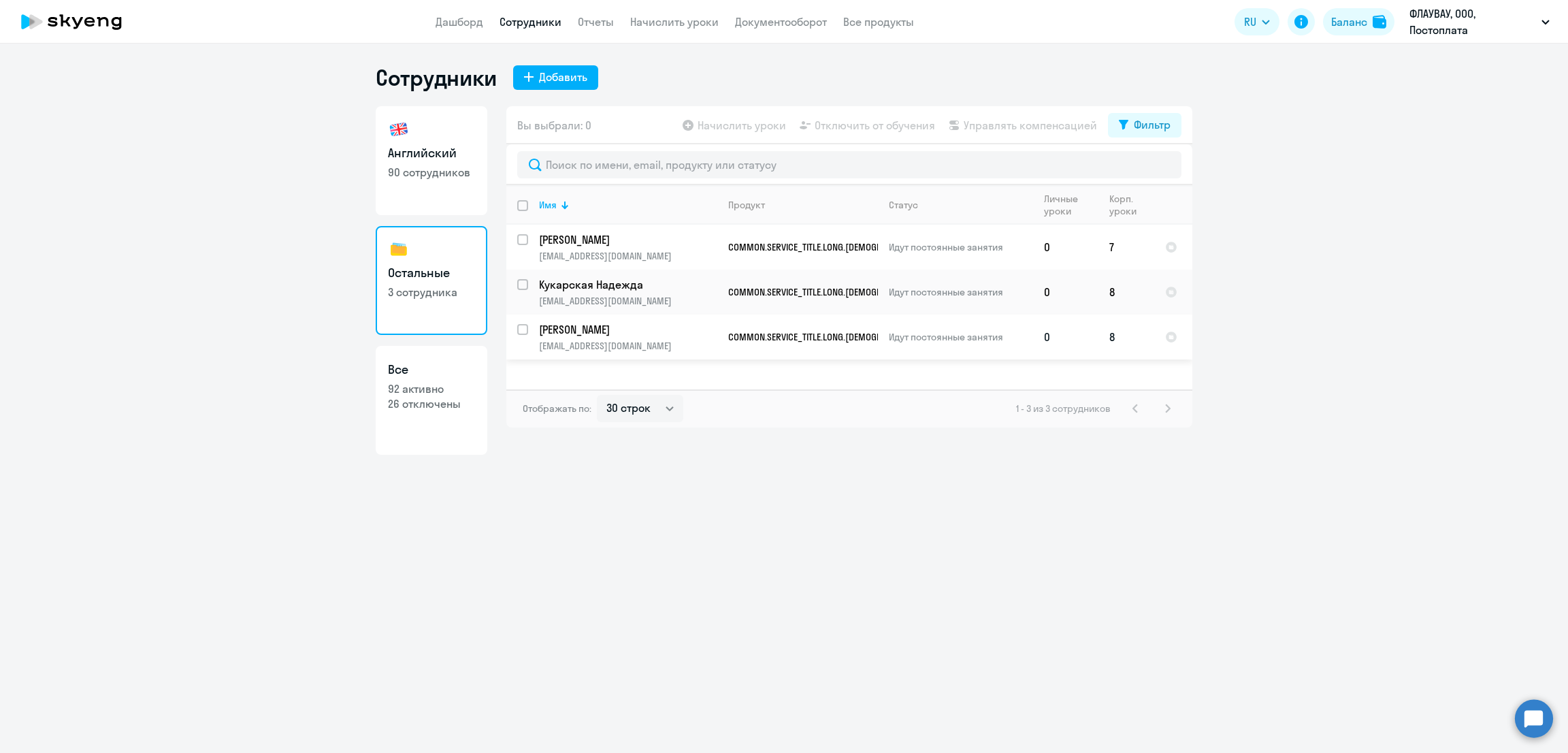
click at [642, 338] on link "Галактионова Нина galaktionova_n@flowwow.com" at bounding box center [628, 336] width 178 height 30
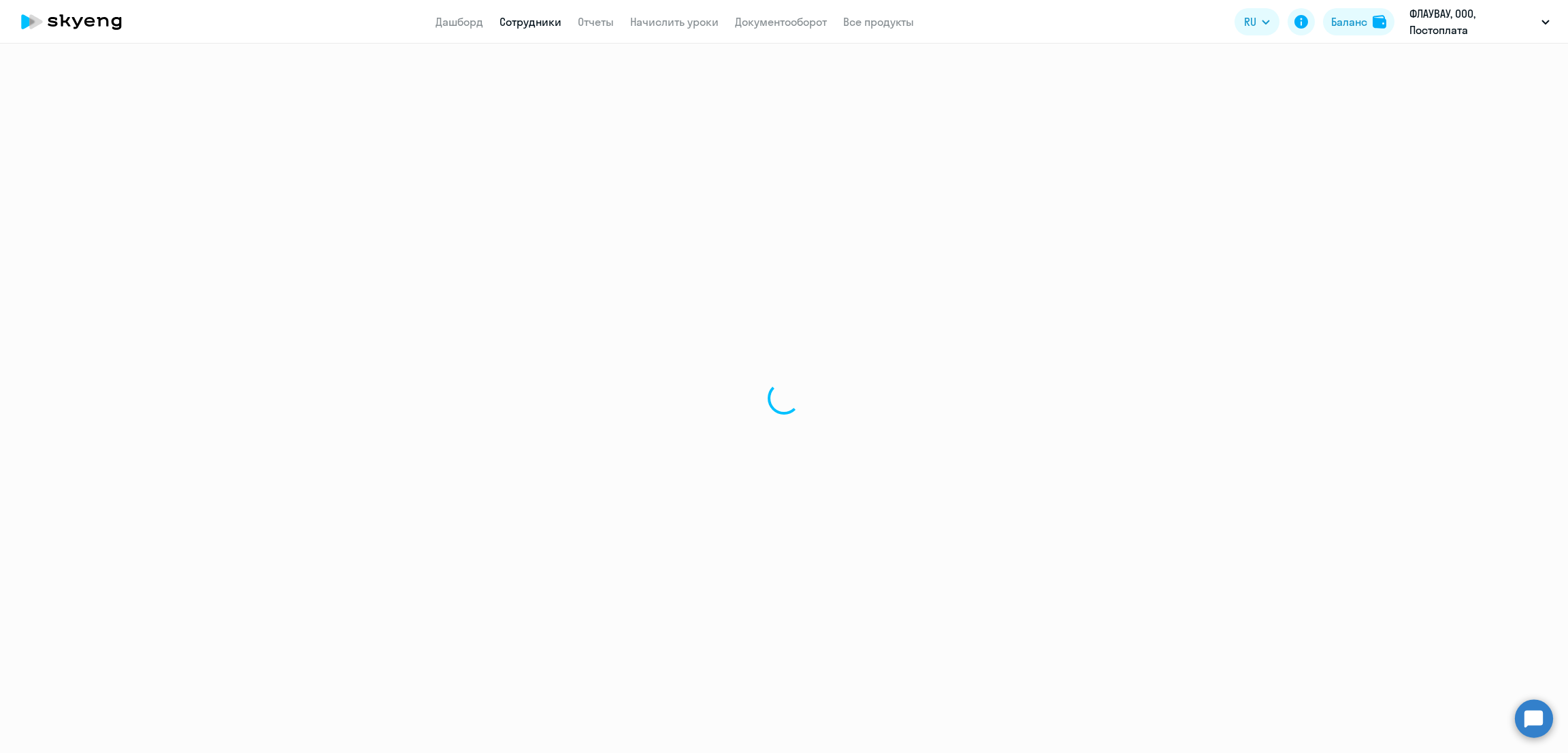
select select "english"
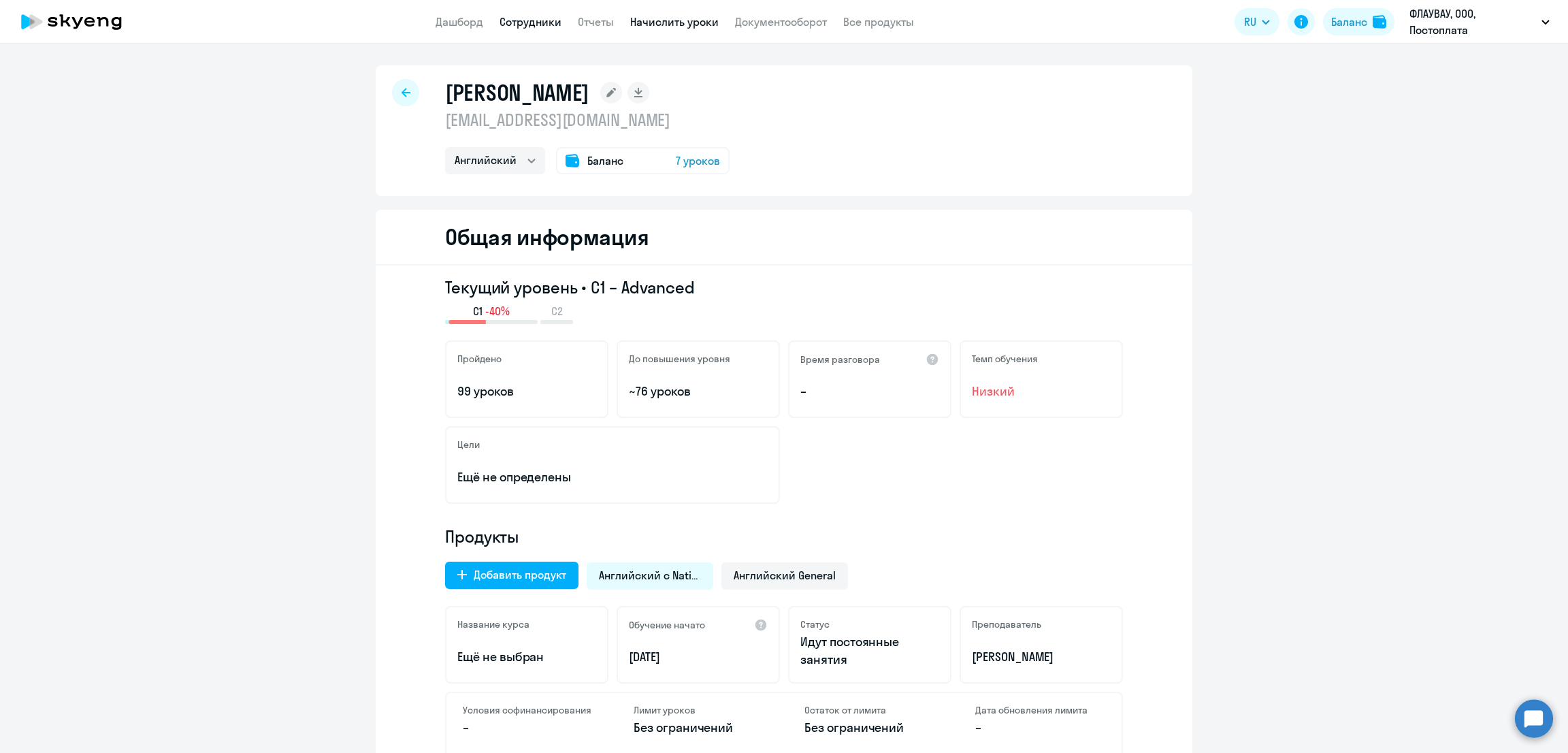
click at [687, 28] on link "Начислить уроки" at bounding box center [675, 22] width 89 height 14
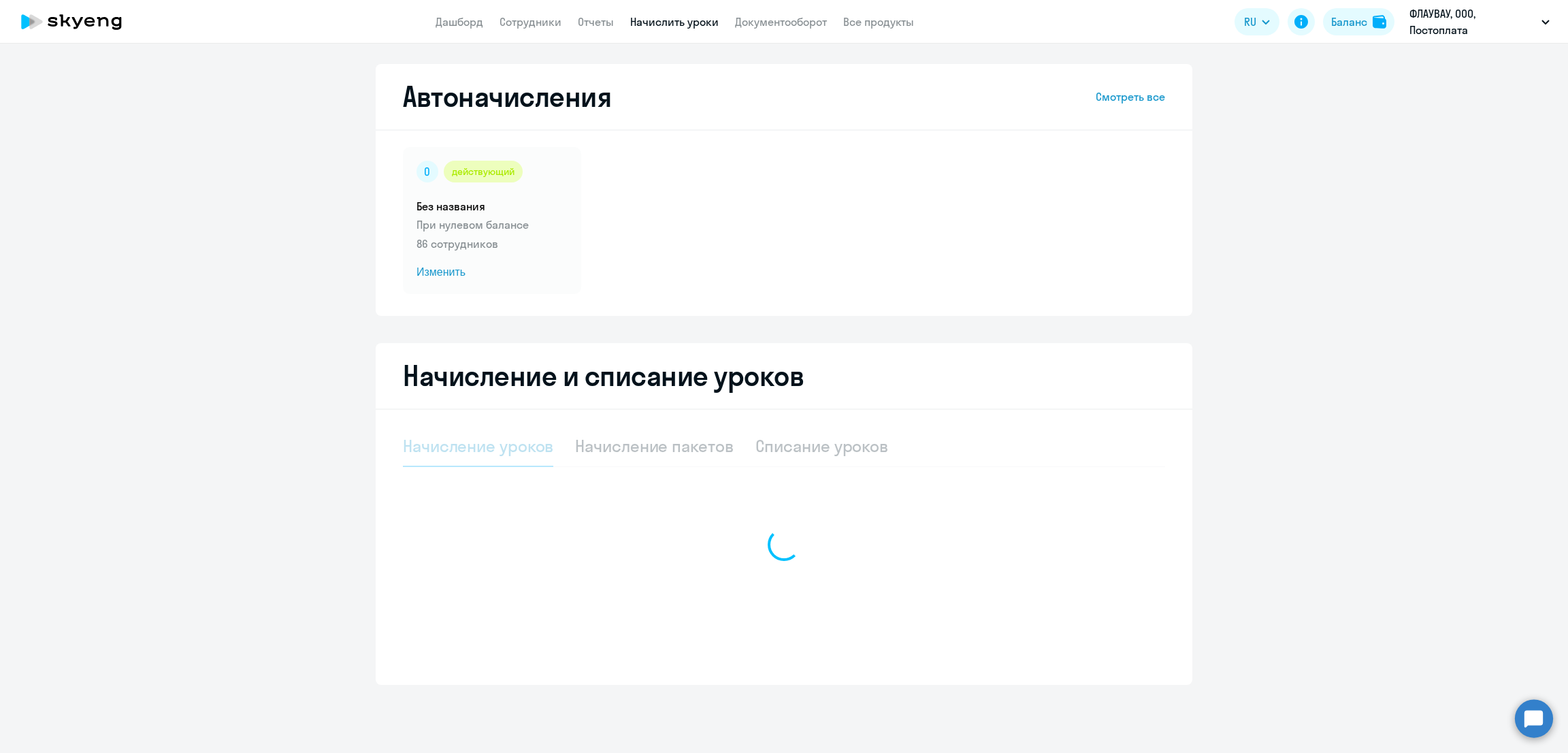
select select "10"
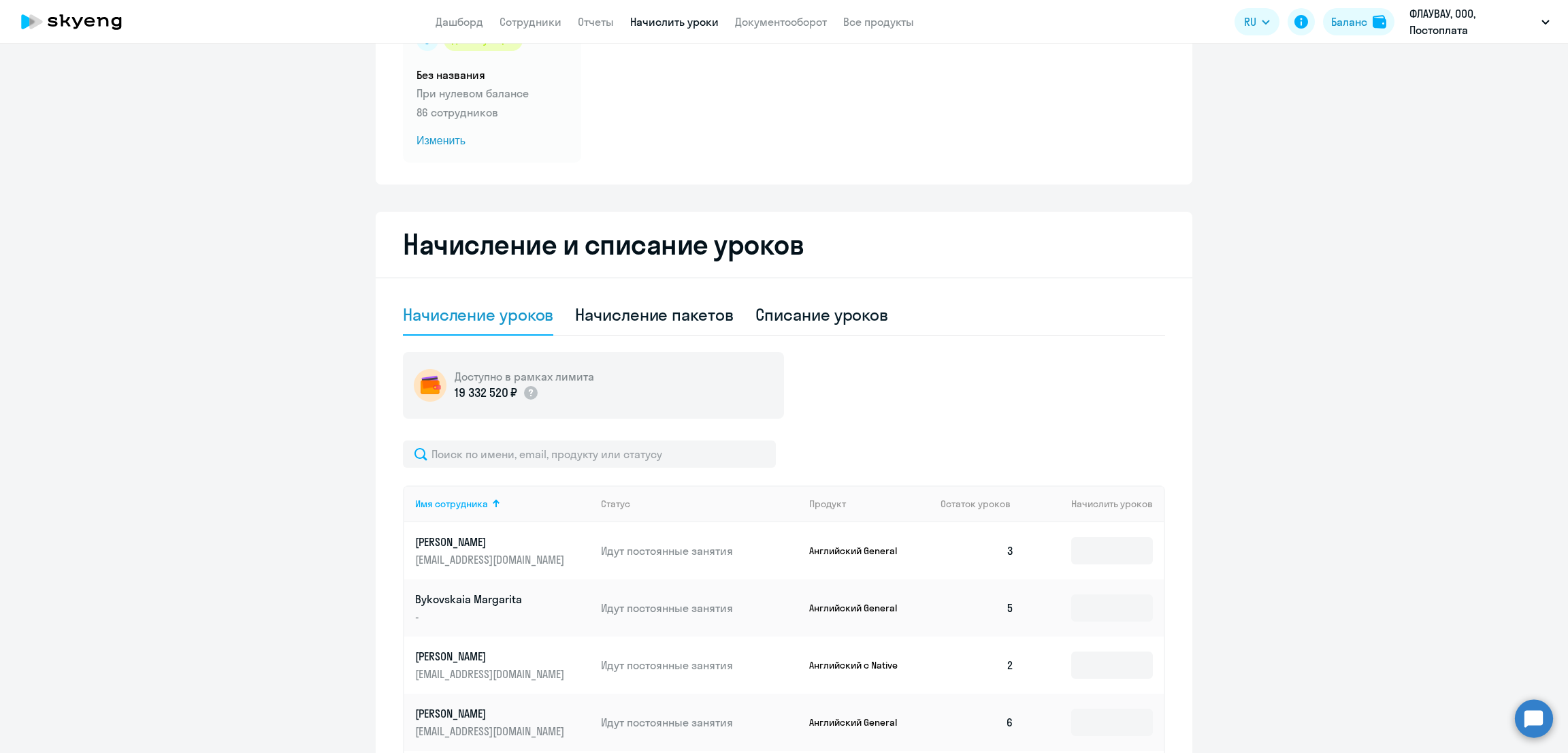
scroll to position [169, 0]
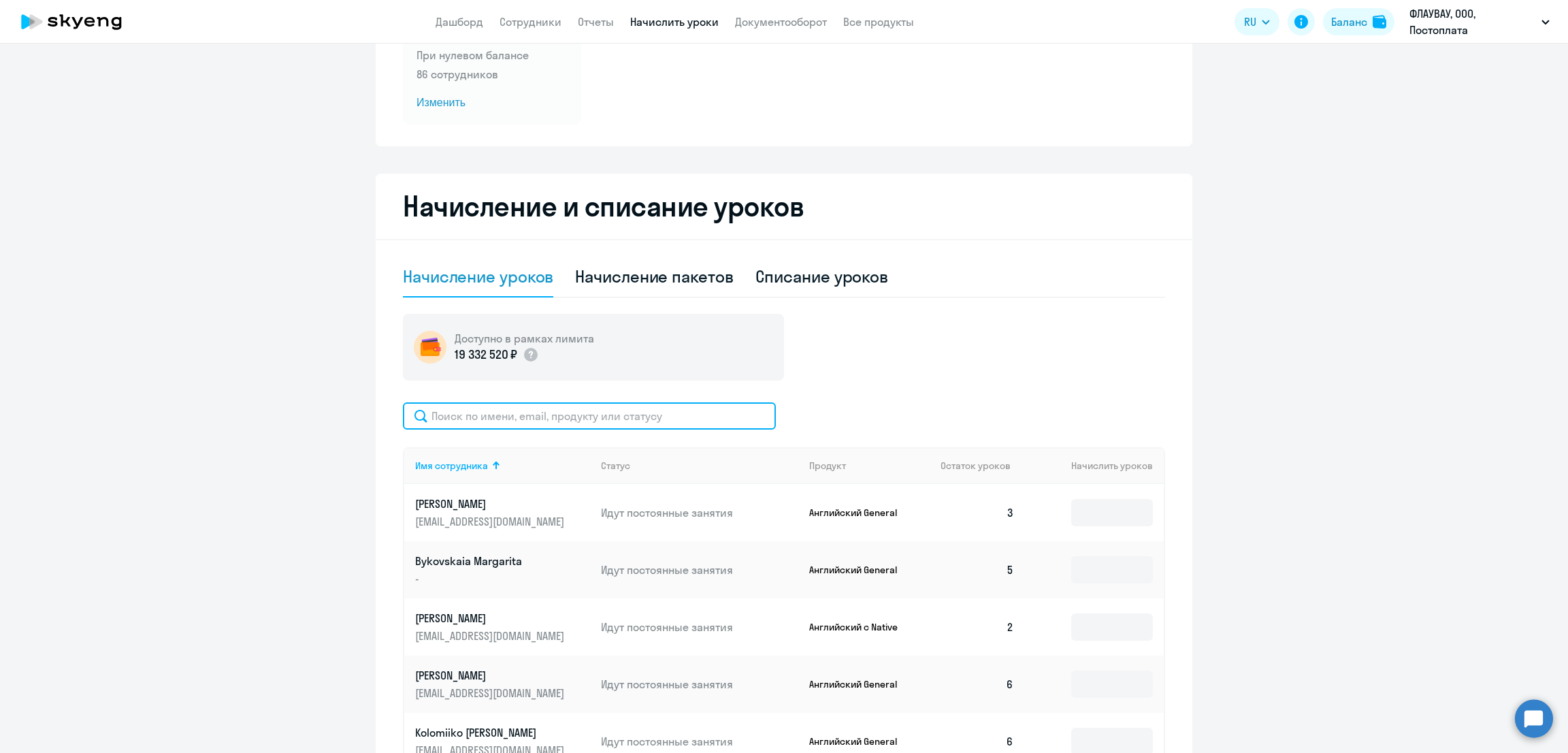
click at [587, 418] on input "text" at bounding box center [589, 416] width 373 height 27
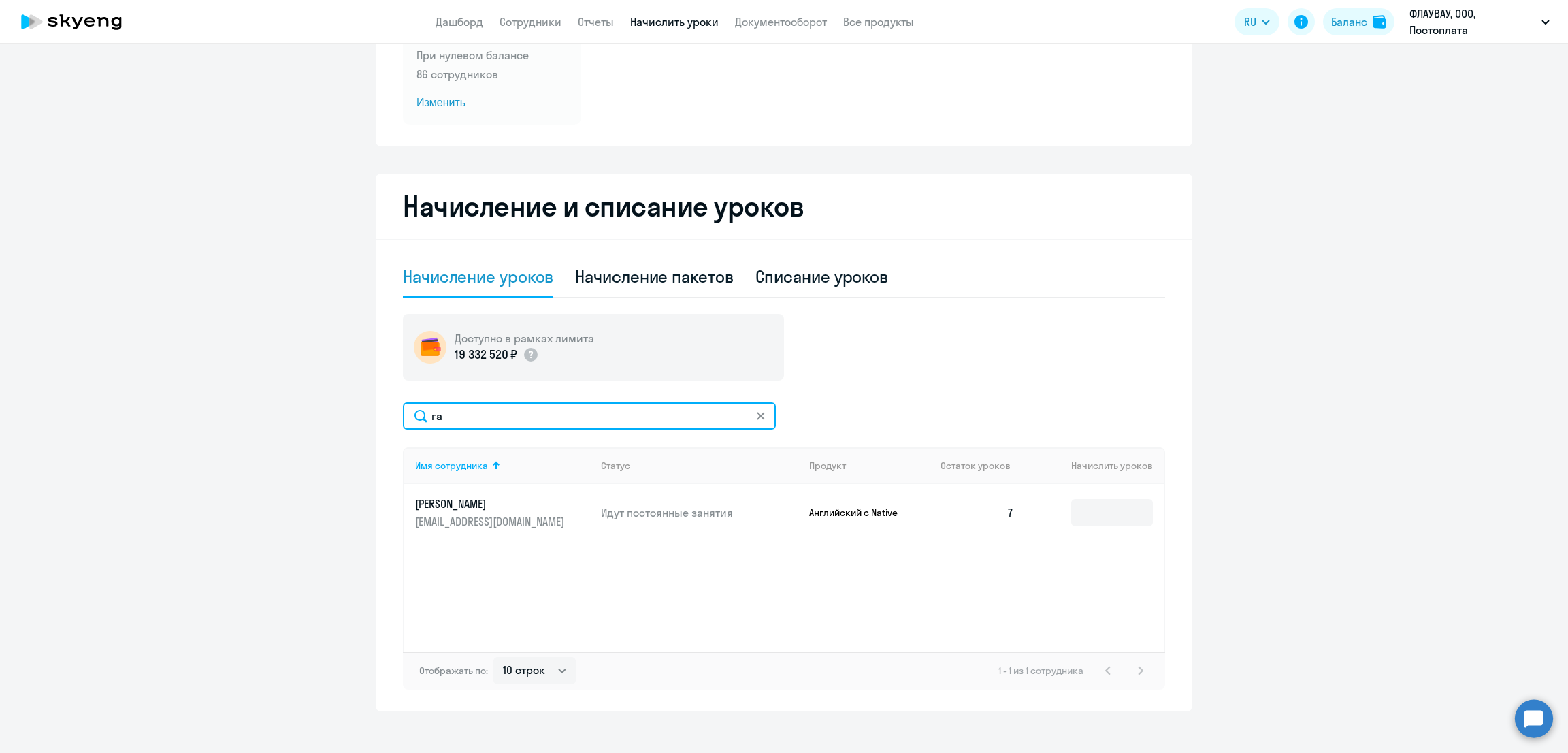
type input "г"
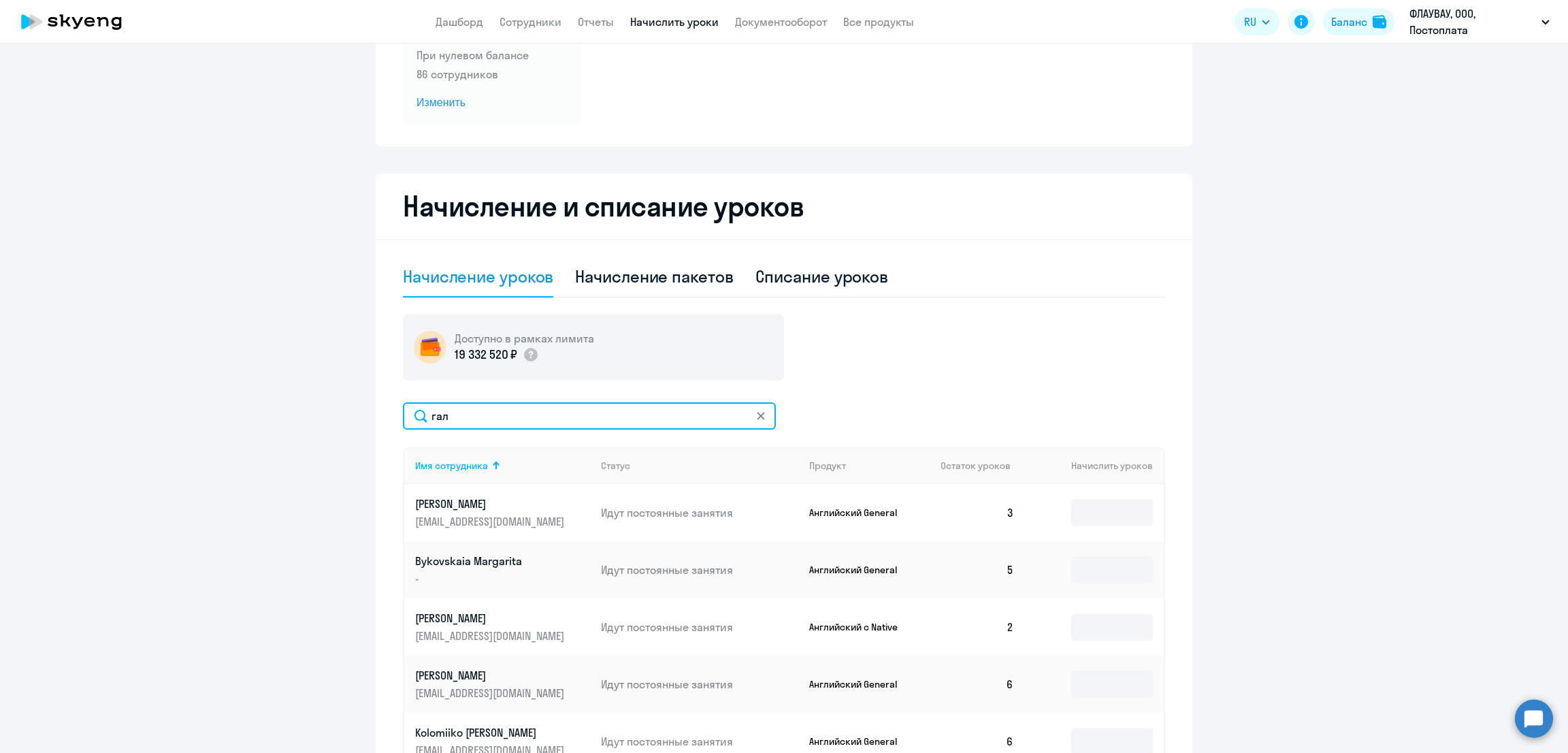
type input "гала"
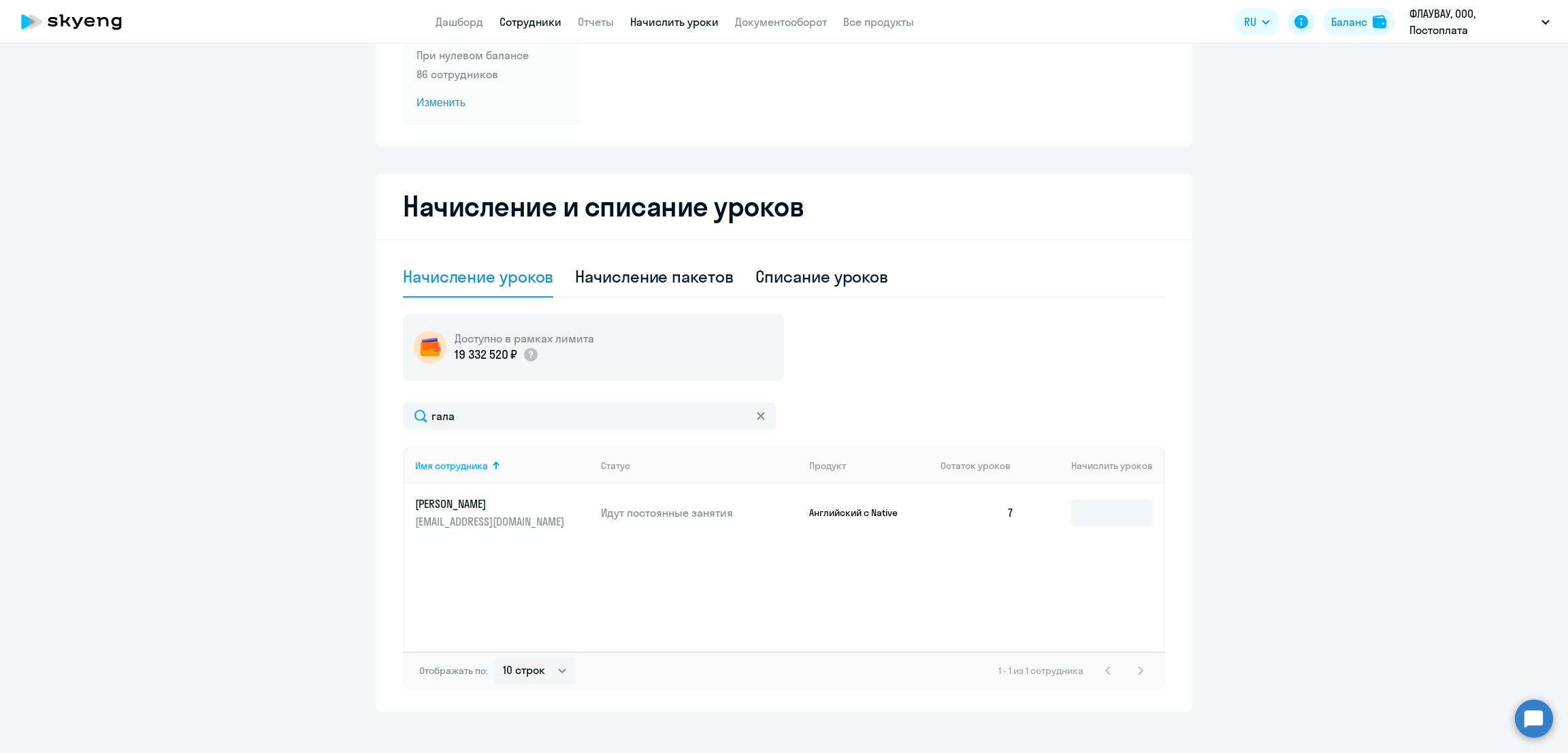
click at [514, 21] on link "Сотрудники" at bounding box center [530, 22] width 62 height 14
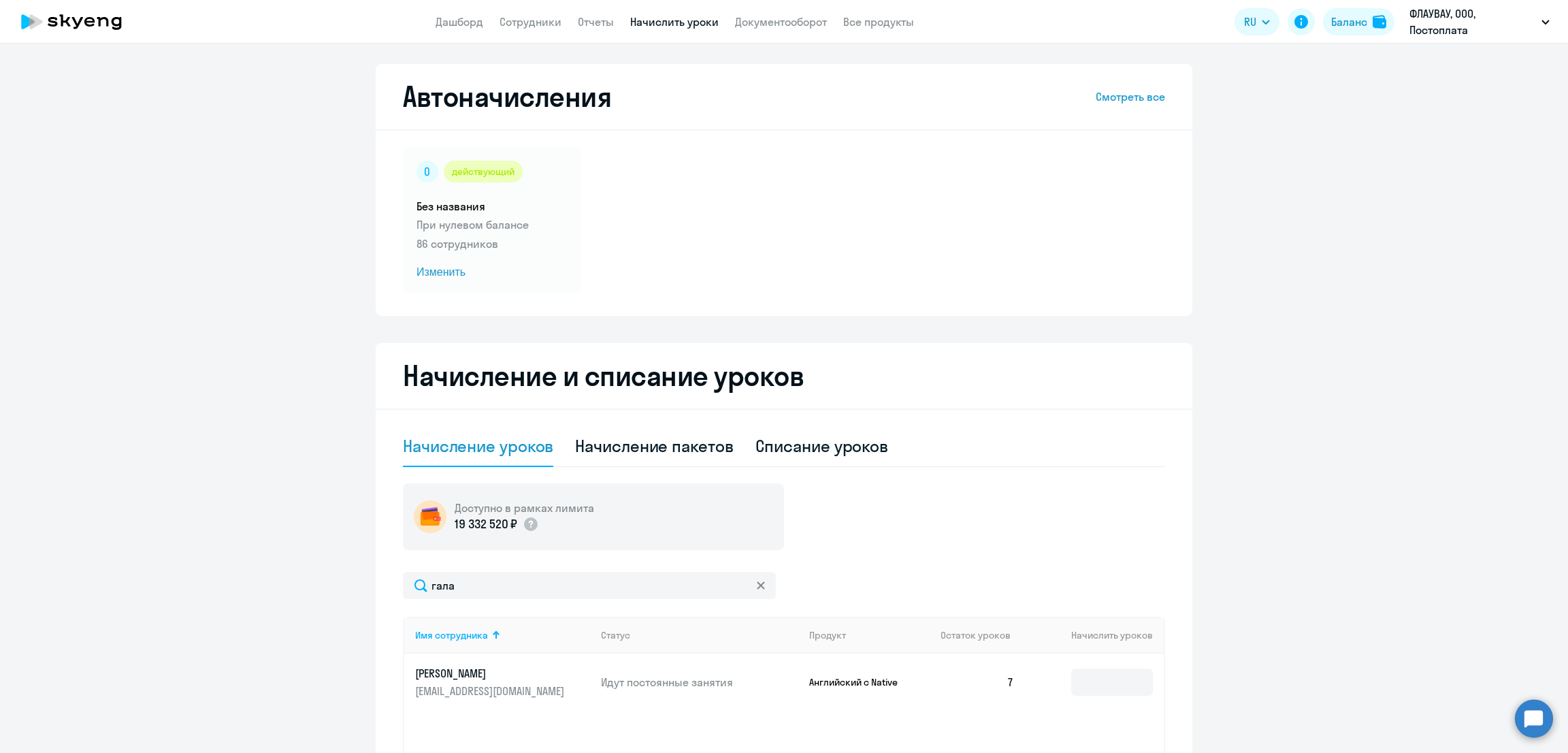
select select "30"
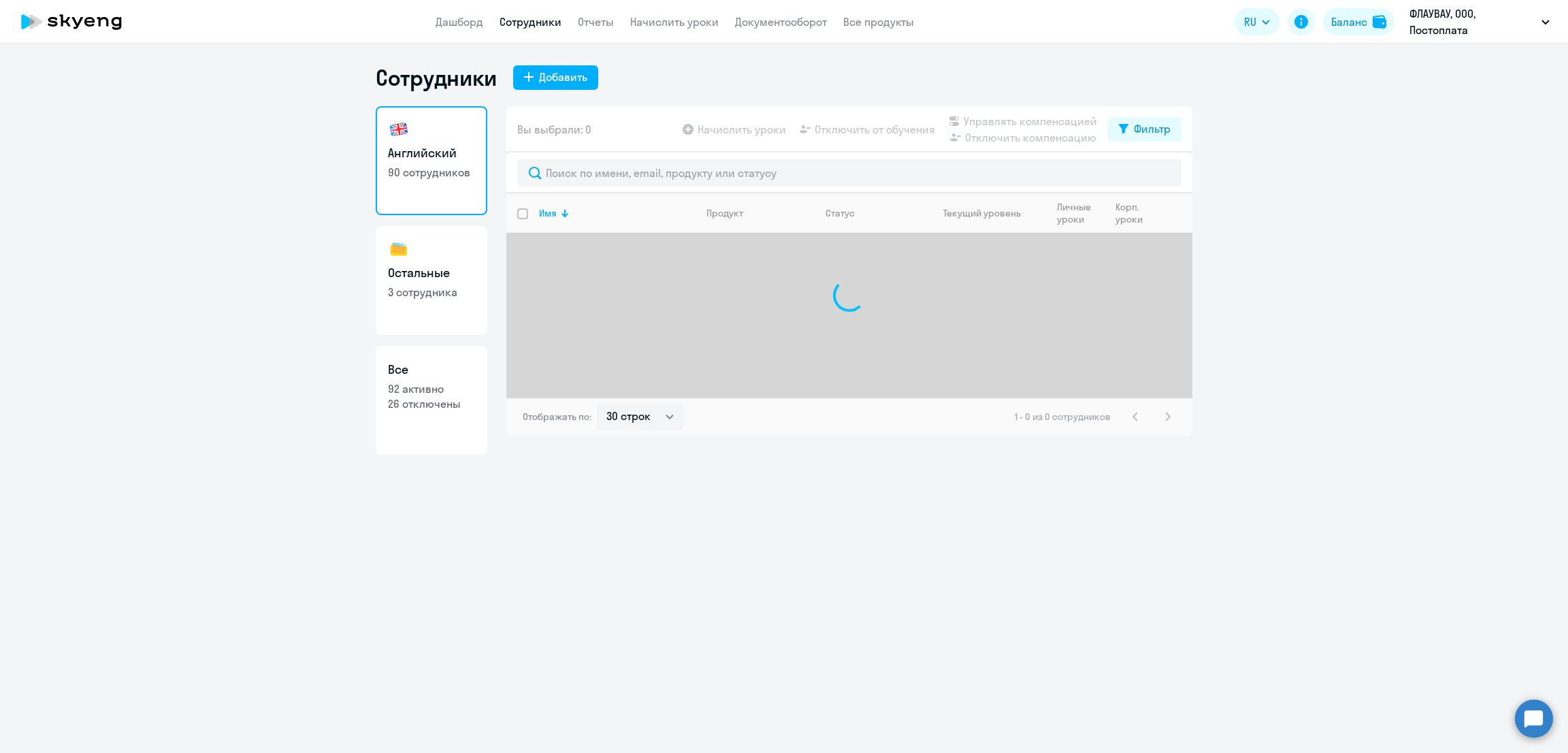
click at [423, 268] on h3 "Остальные" at bounding box center [432, 272] width 87 height 18
select select "30"
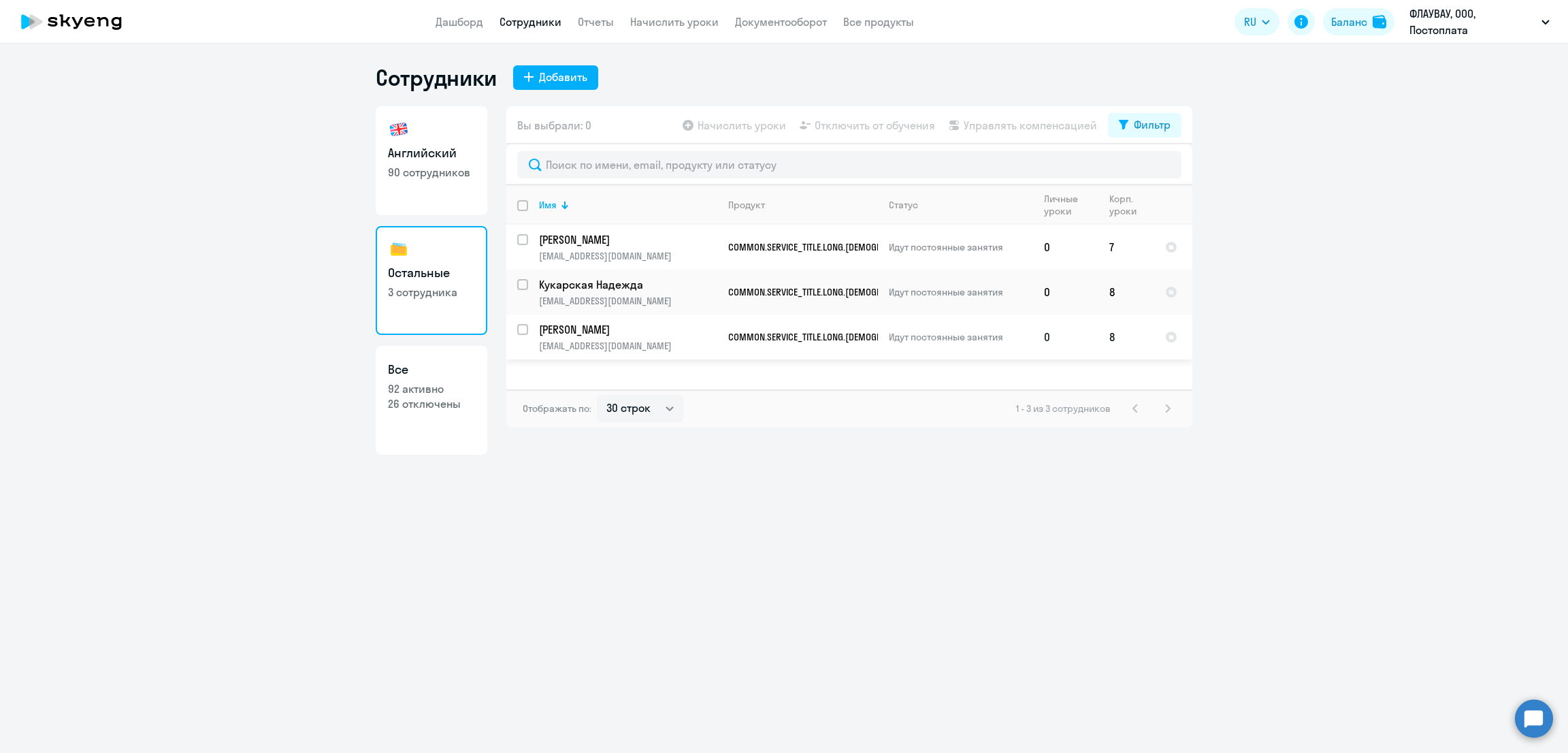
click at [671, 340] on p "galaktionova_n@flowwow.com" at bounding box center [628, 346] width 178 height 12
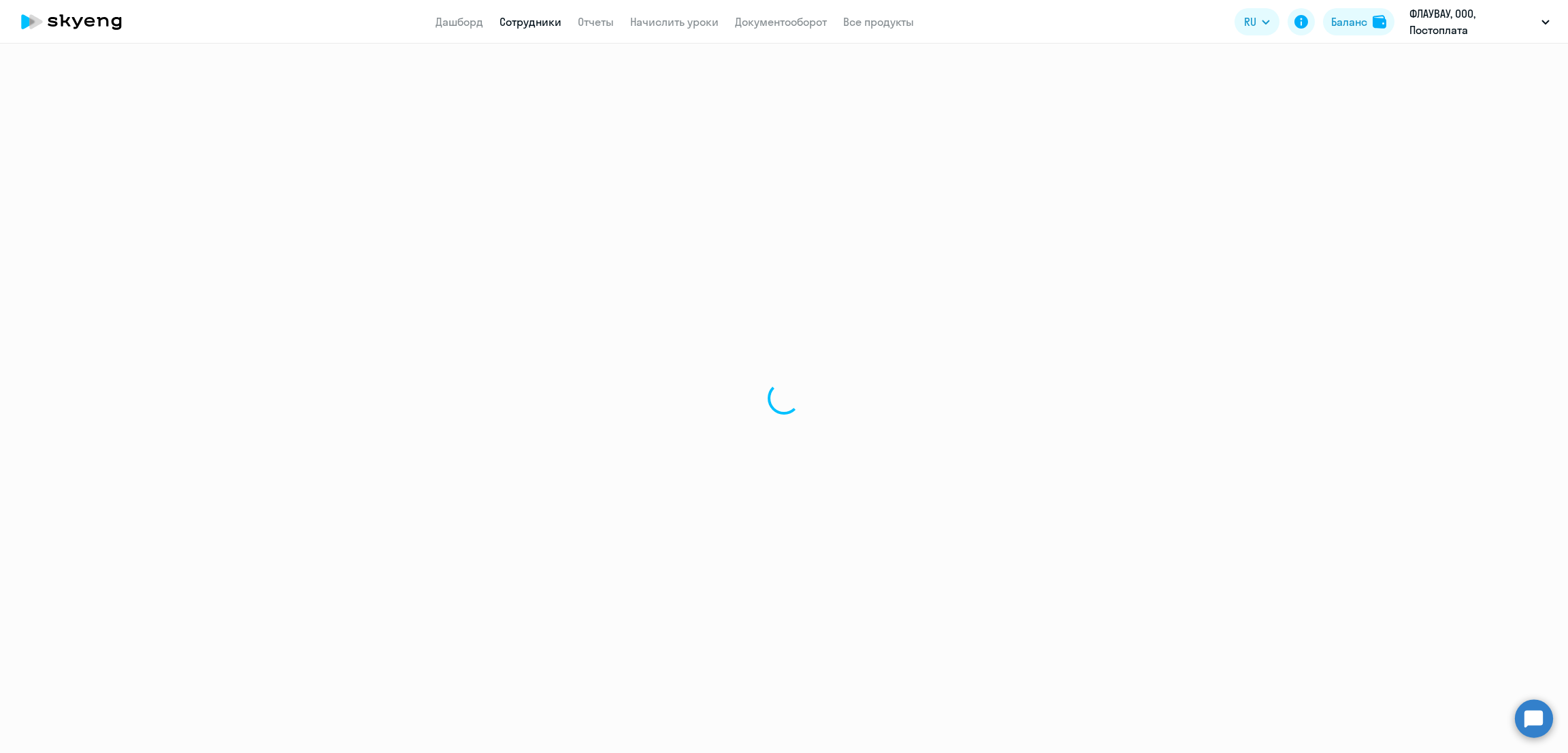
select select "english"
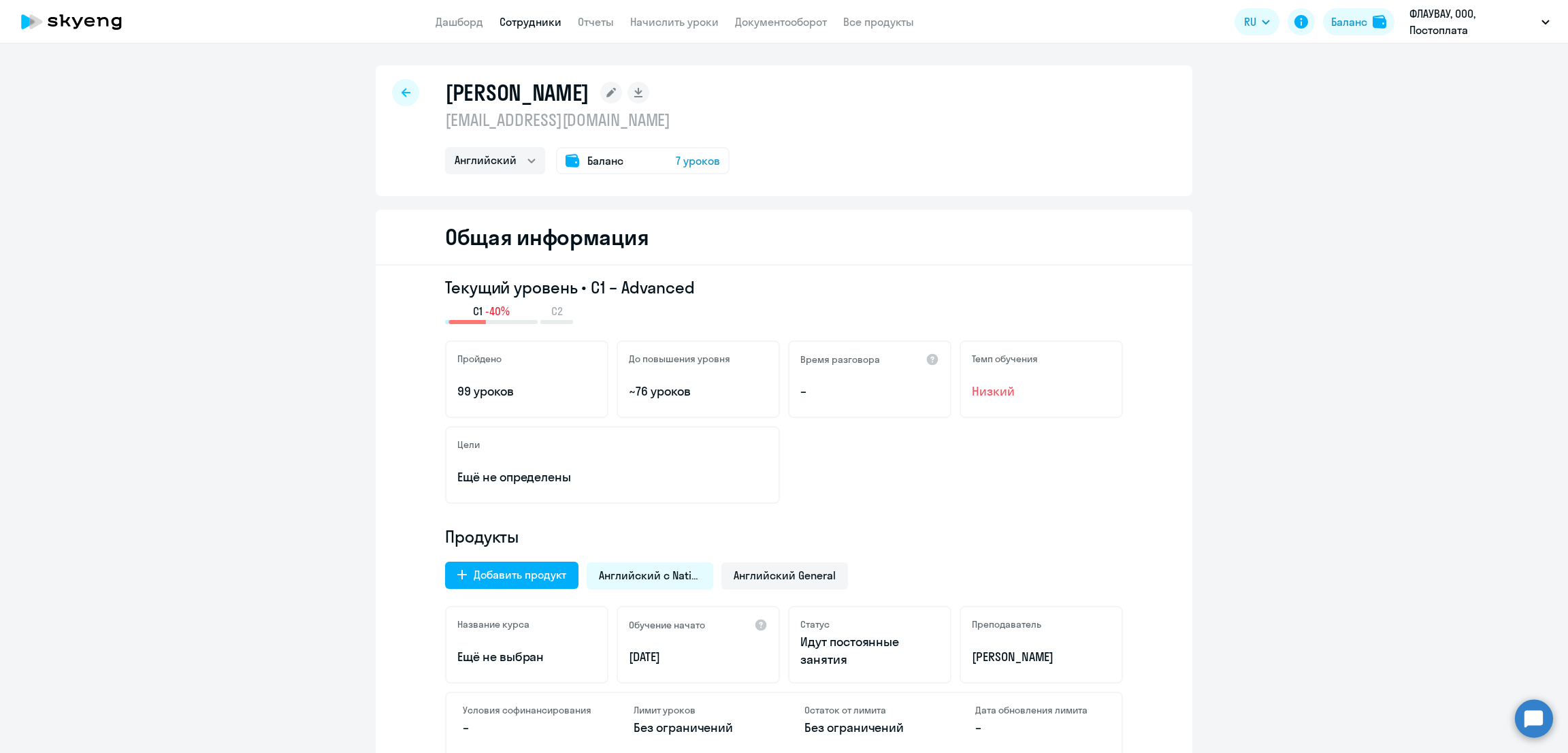
click at [701, 160] on span "7 уроков" at bounding box center [698, 160] width 44 height 16
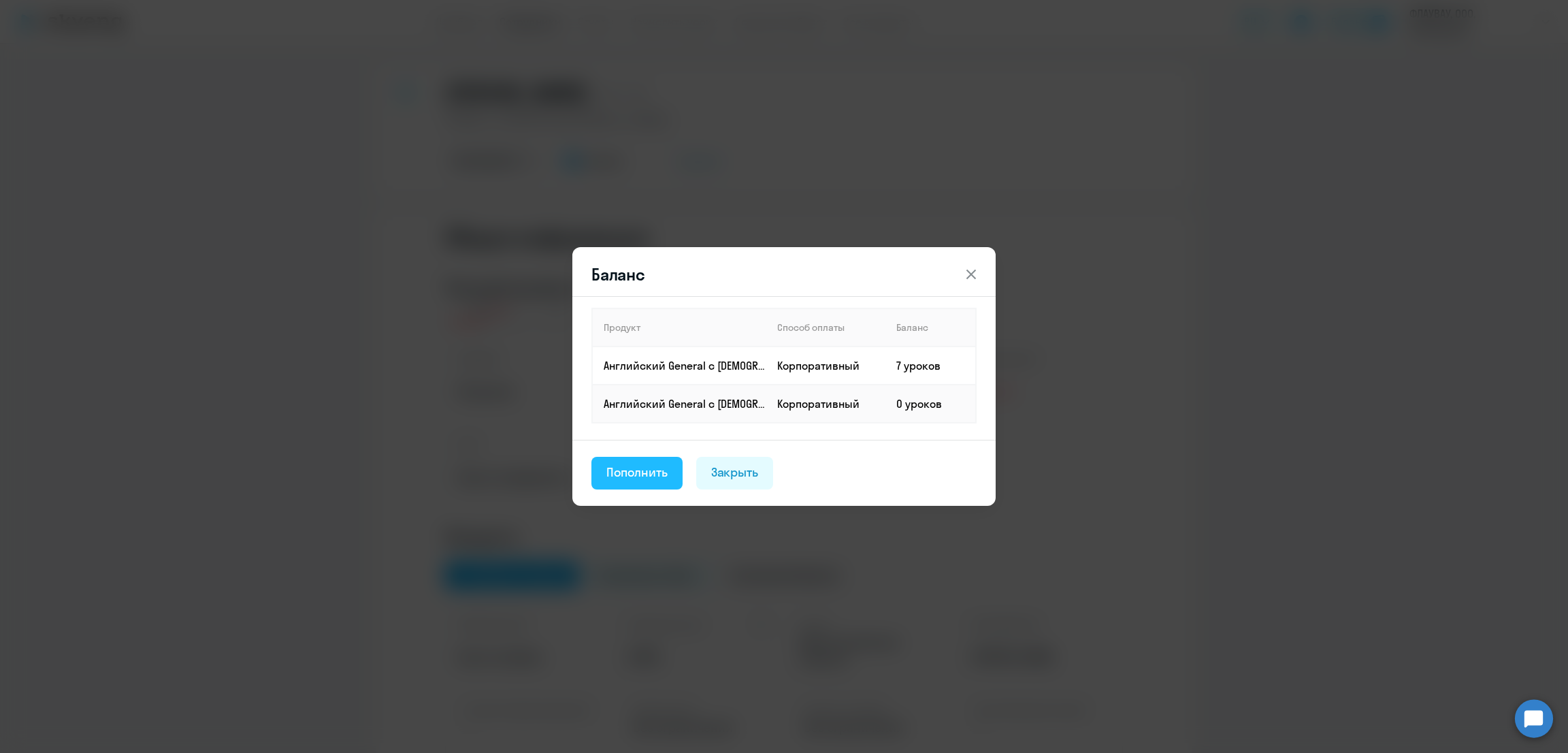
click at [647, 475] on div "Пополнить" at bounding box center [637, 472] width 61 height 18
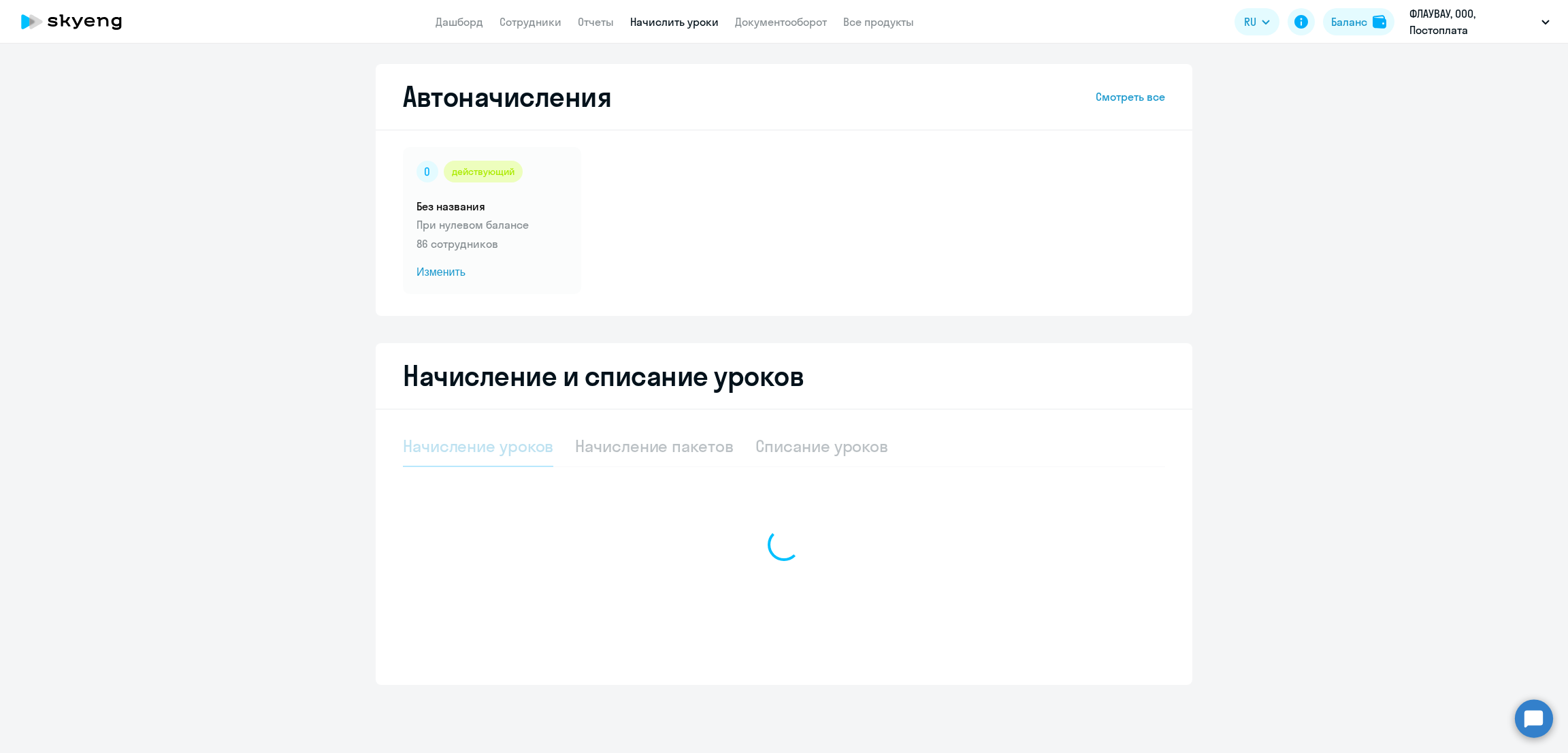
select select "10"
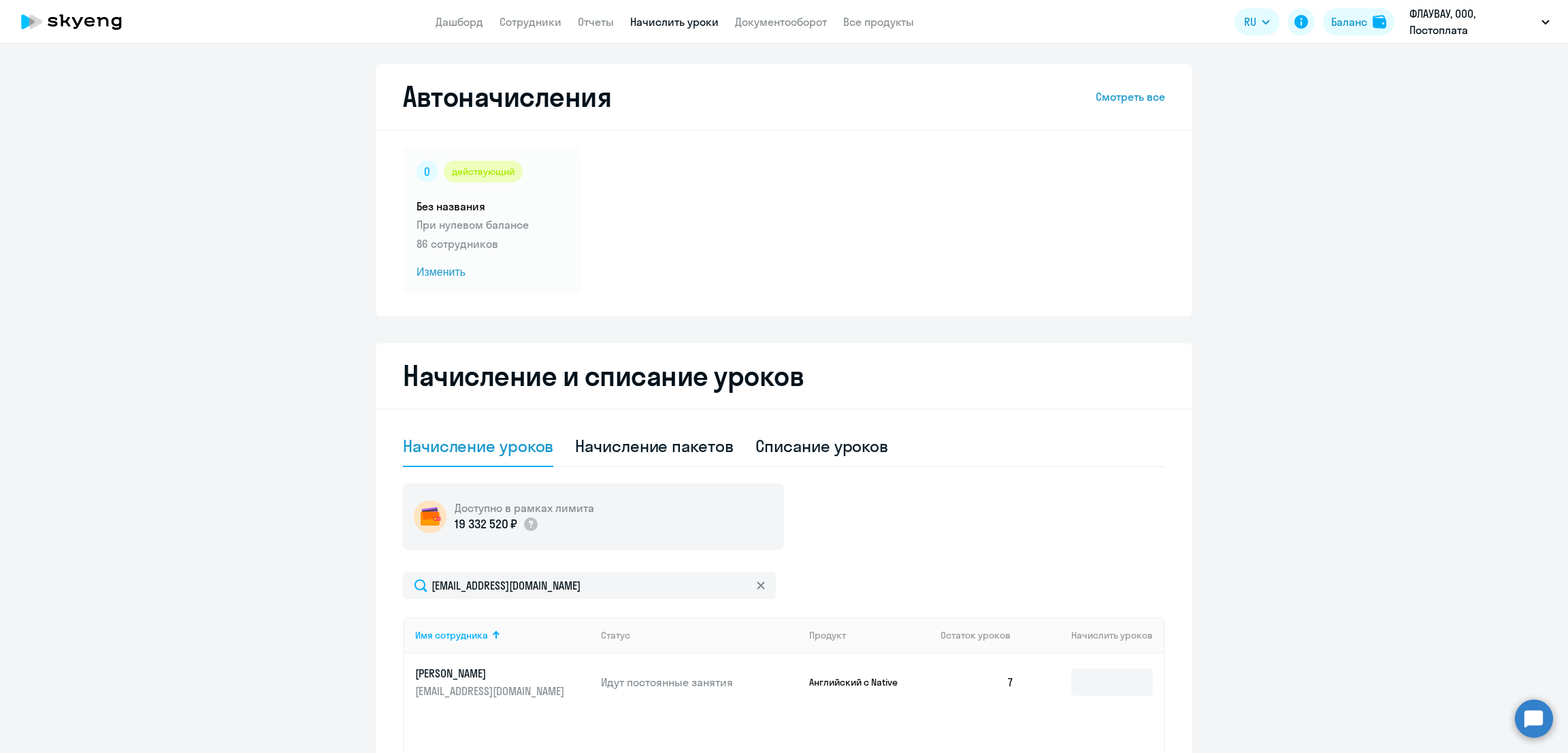
scroll to position [182, 0]
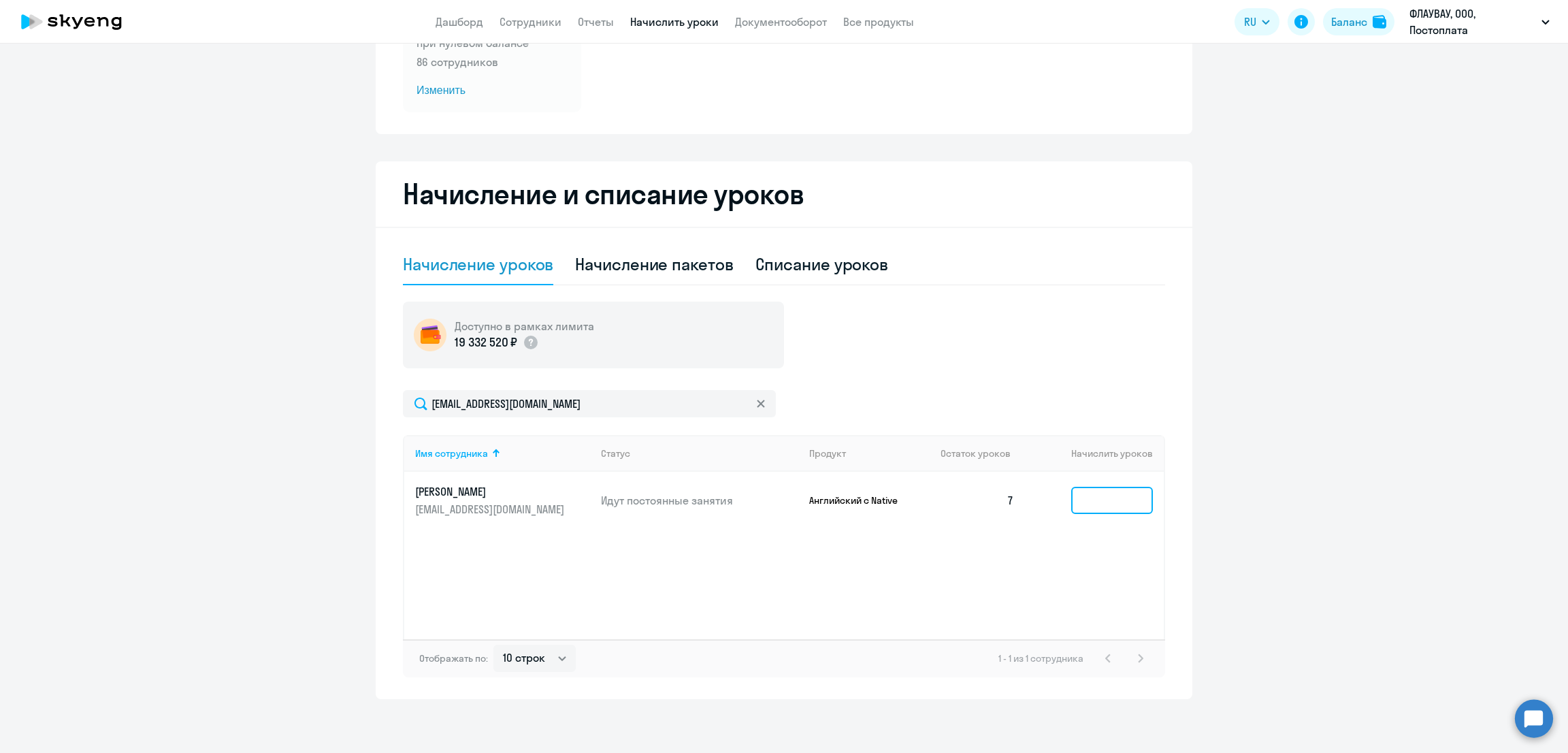
click at [1106, 508] on input at bounding box center [1112, 500] width 82 height 27
click at [652, 267] on div "Начисление пакетов" at bounding box center [654, 264] width 158 height 22
select select "10"
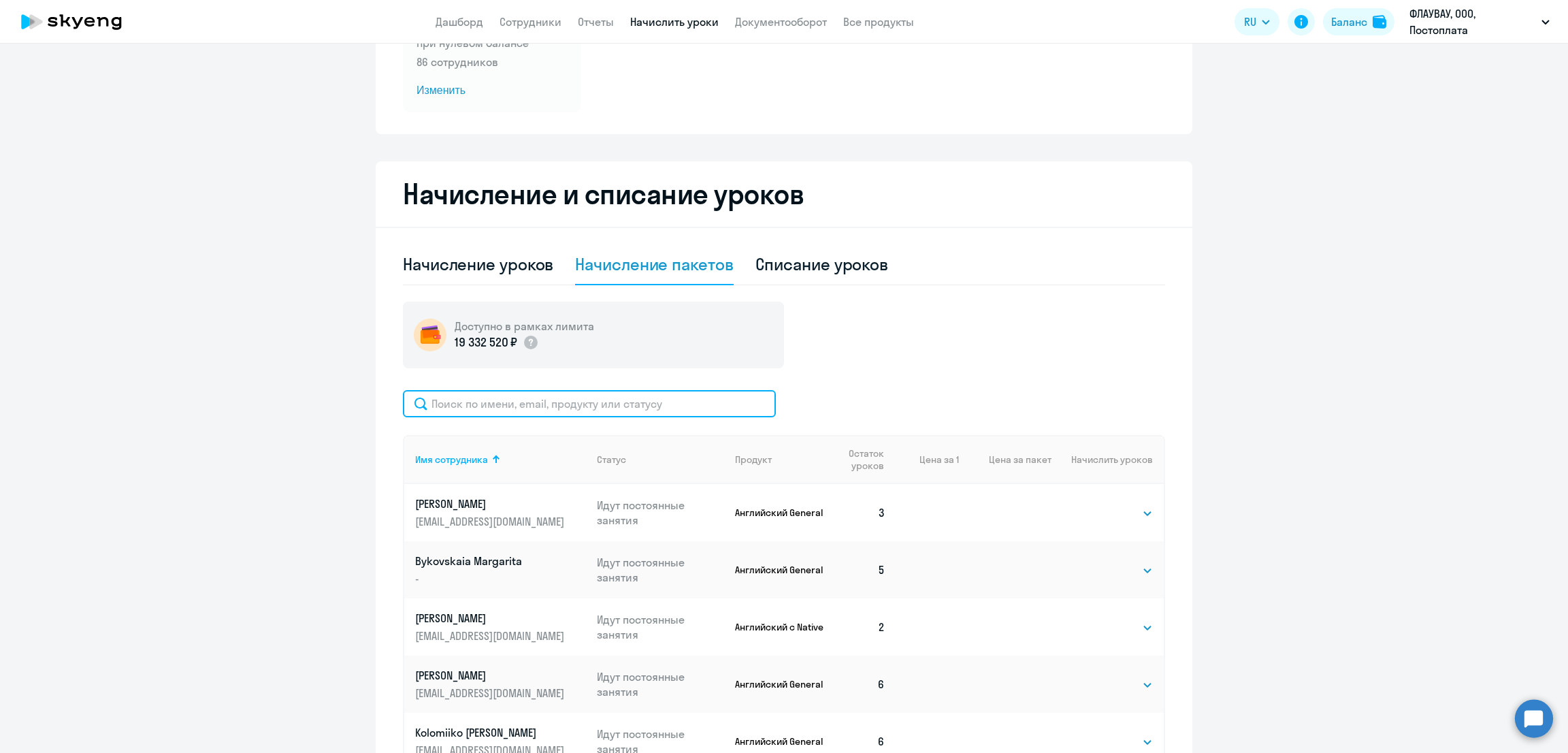
click at [483, 394] on input "text" at bounding box center [589, 404] width 373 height 27
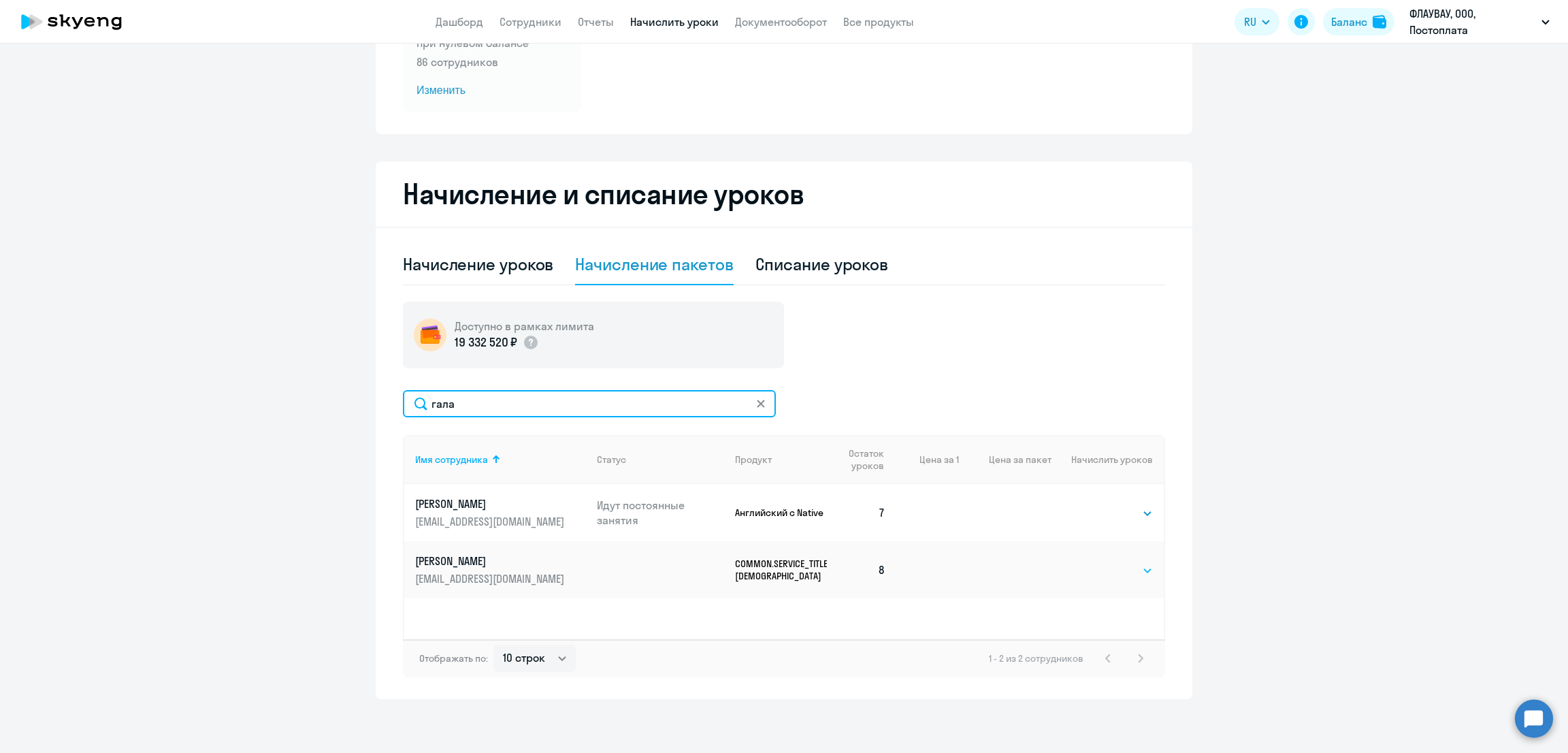
type input "гала"
click at [1126, 570] on select "Выбрать 4 8 16 32 64 96 128" at bounding box center [1125, 570] width 56 height 16
click at [1118, 568] on select "Выбрать 4 8 16 32 64 96 128" at bounding box center [1125, 570] width 56 height 16
select select "128"
click at [1097, 562] on select "Выбрать 4 8 16 32 64 96 128" at bounding box center [1125, 570] width 56 height 16
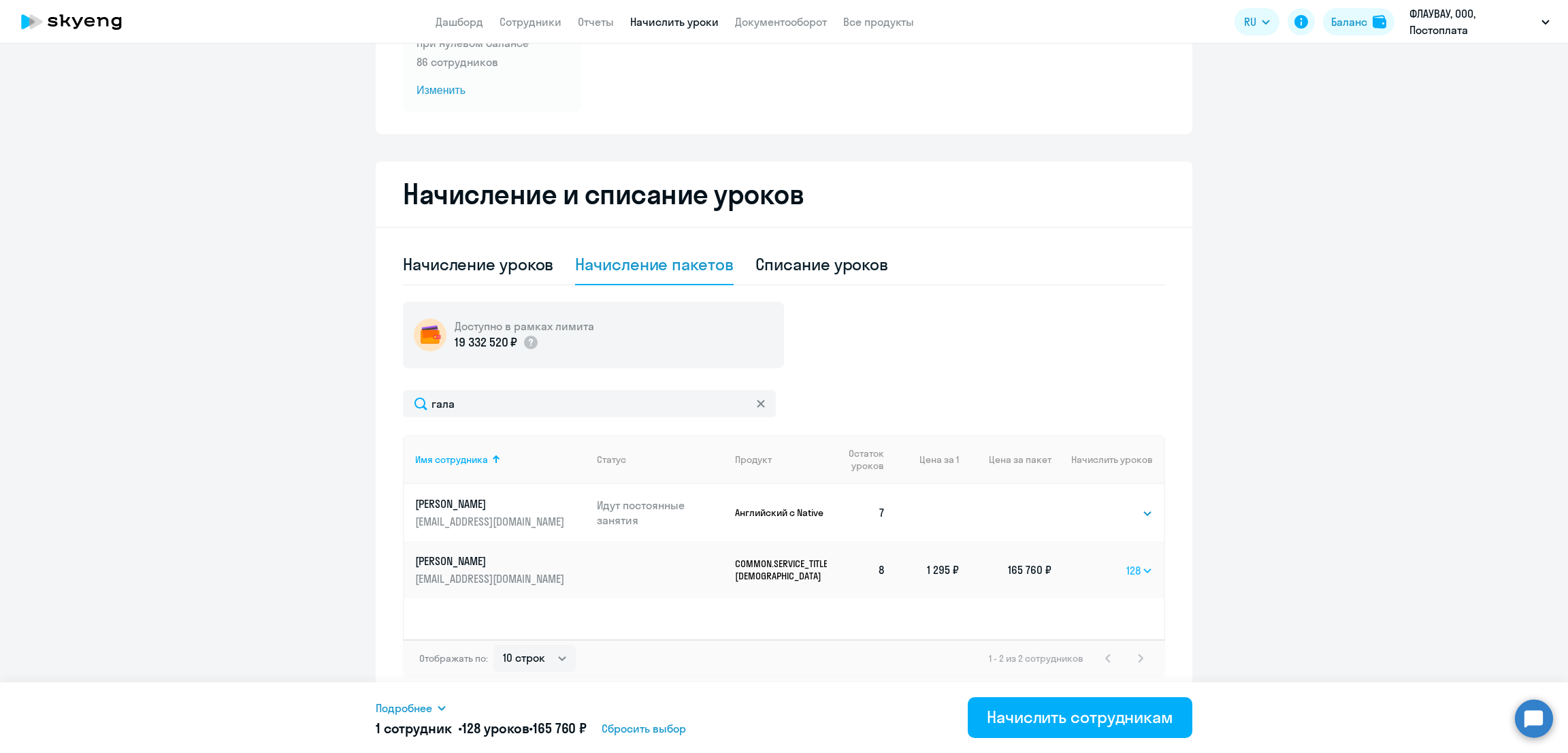
click at [1138, 567] on select "Выбрать 4 8 16 32 64 96 128" at bounding box center [1139, 570] width 27 height 16
